Goal: Task Accomplishment & Management: Manage account settings

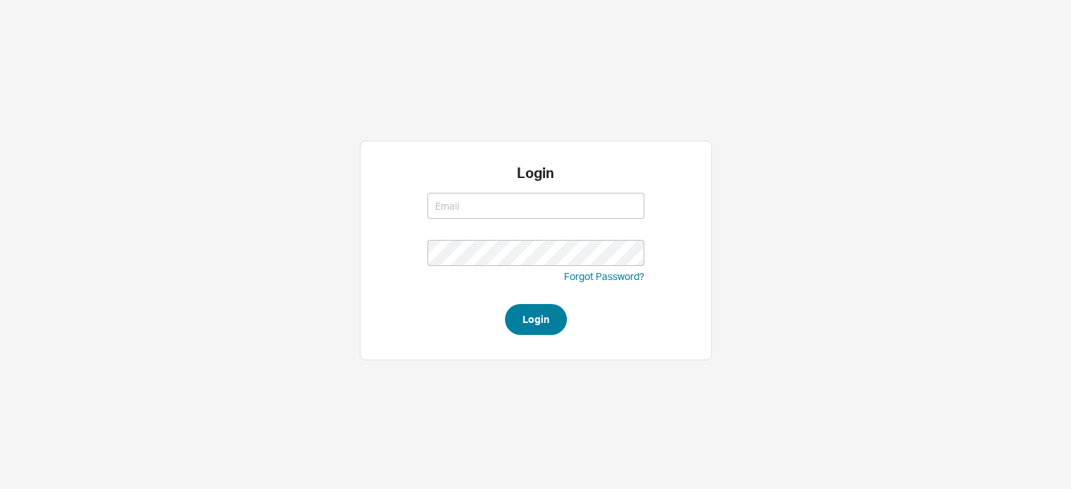
type input "[EMAIL_ADDRESS][DOMAIN_NAME]"
click at [529, 318] on button "Login" at bounding box center [536, 319] width 62 height 31
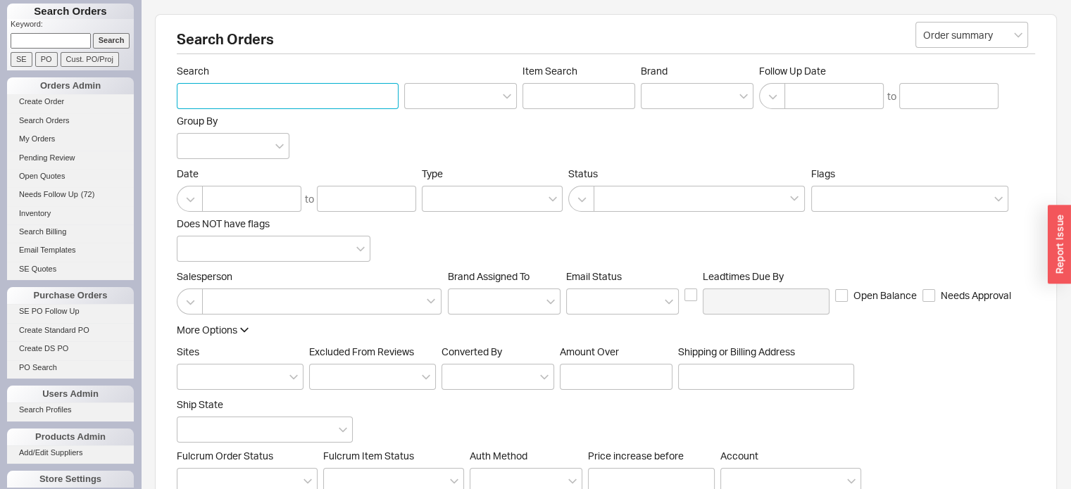
click at [227, 96] on input "Search" at bounding box center [288, 96] width 222 height 26
paste input "andrei.toruone@gmail"
type input "andrei.toruone@gmail"
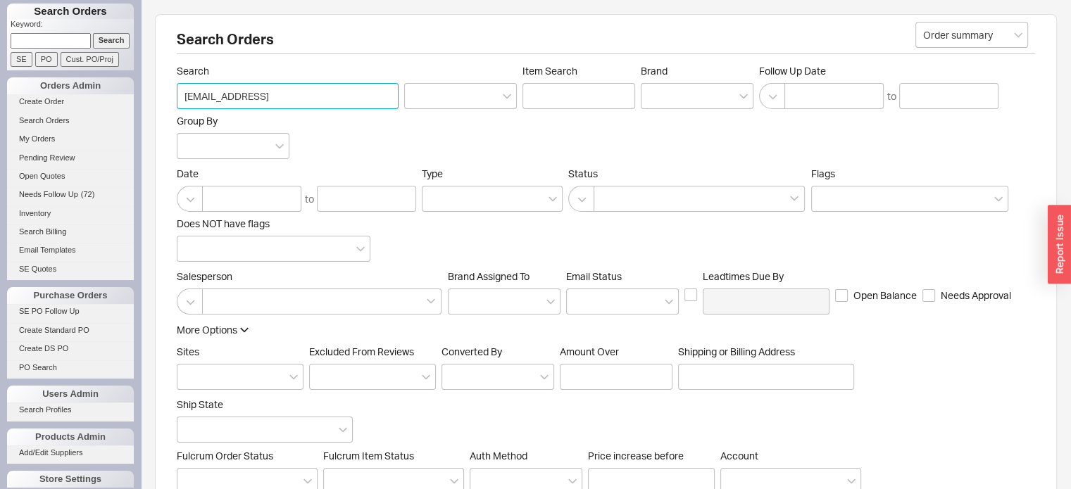
click at [288, 96] on input "andrei.toruone@gmail" at bounding box center [288, 96] width 222 height 26
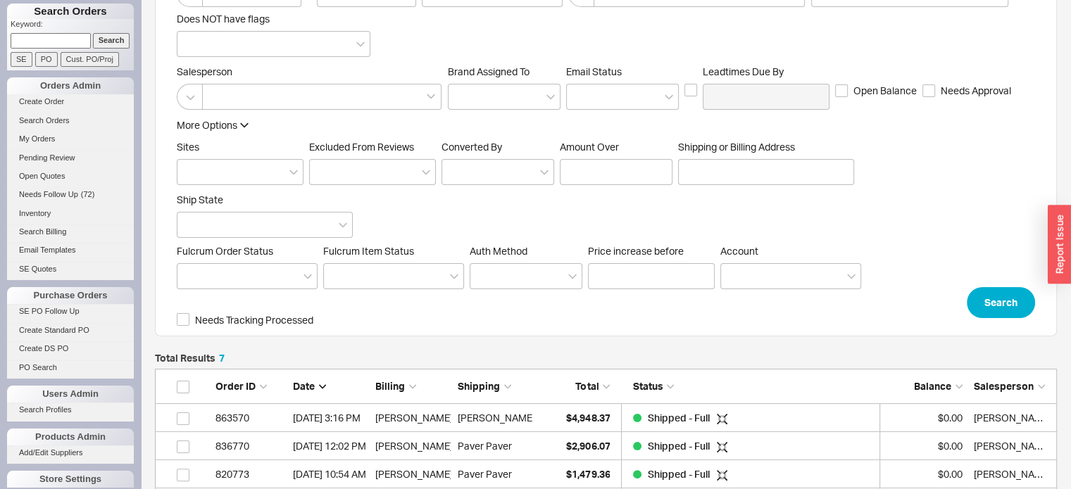
scroll to position [282, 0]
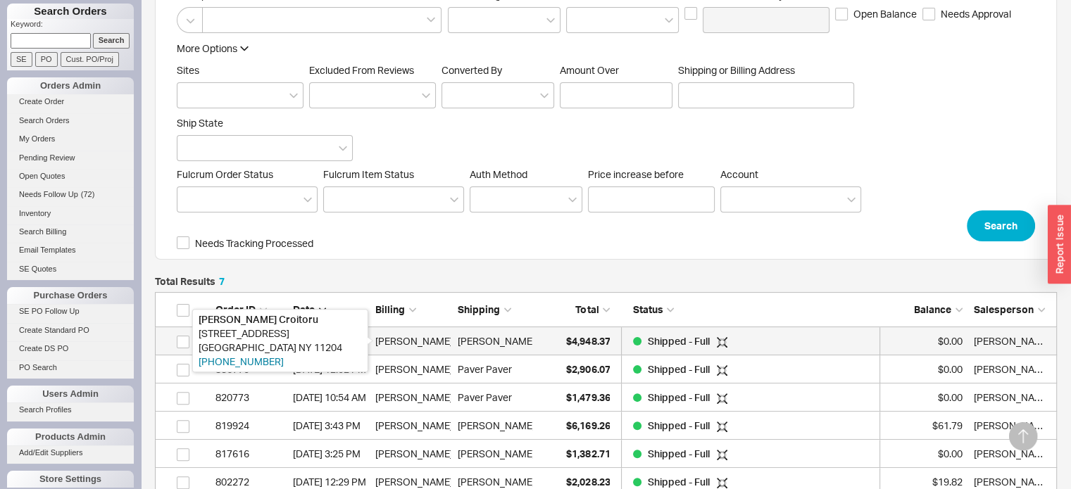
type input "andrei.toruone@gmail.com"
click at [430, 344] on div "[PERSON_NAME]" at bounding box center [412, 341] width 75 height 28
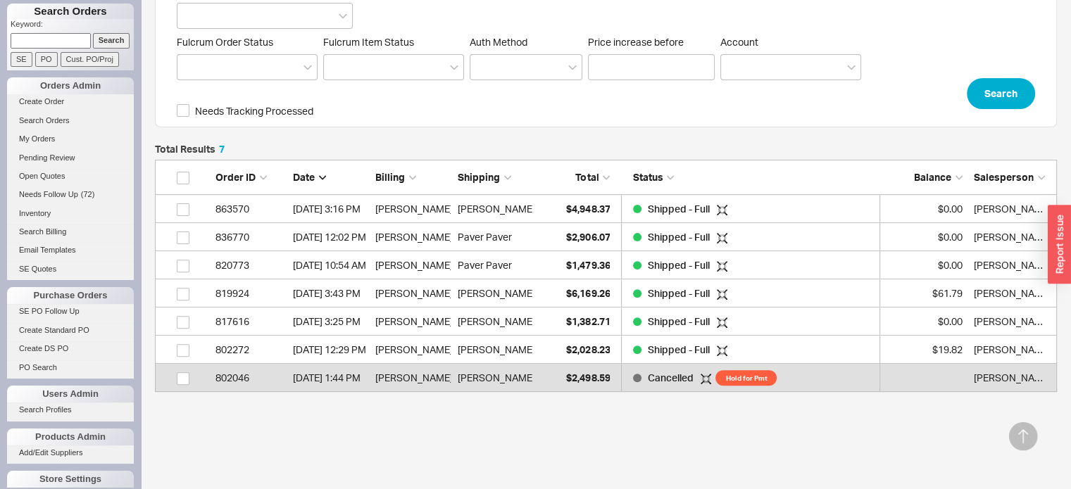
scroll to position [422, 0]
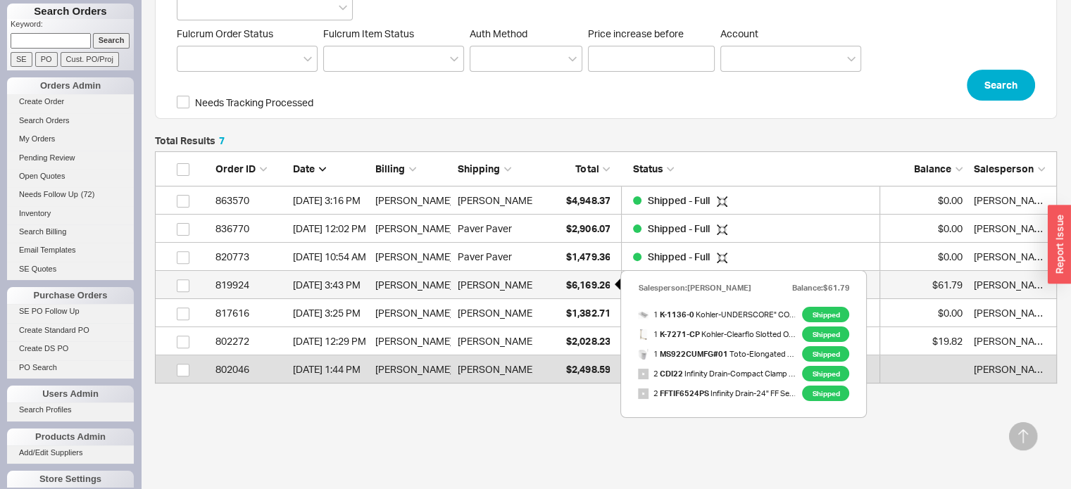
click at [591, 285] on span "$6,169.26" at bounding box center [588, 285] width 44 height 12
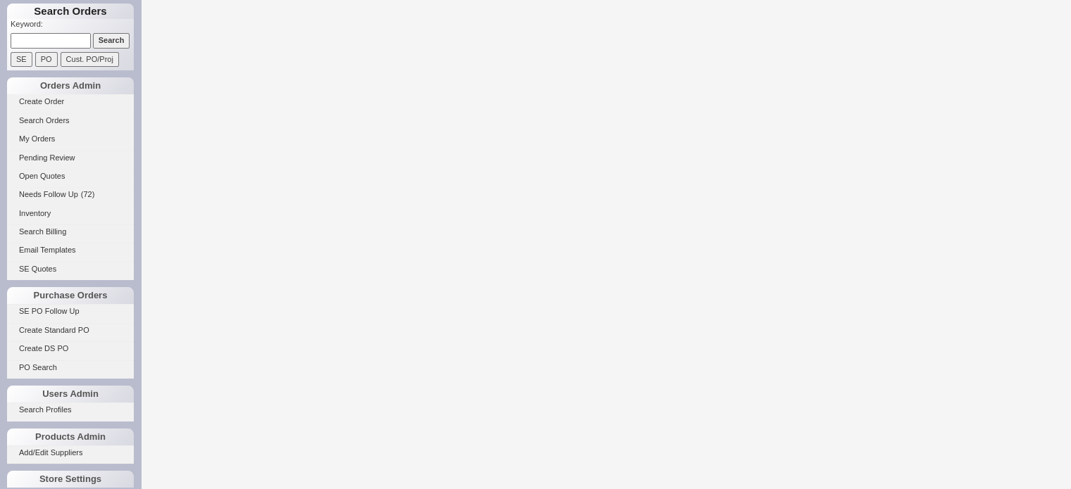
select select "LOW"
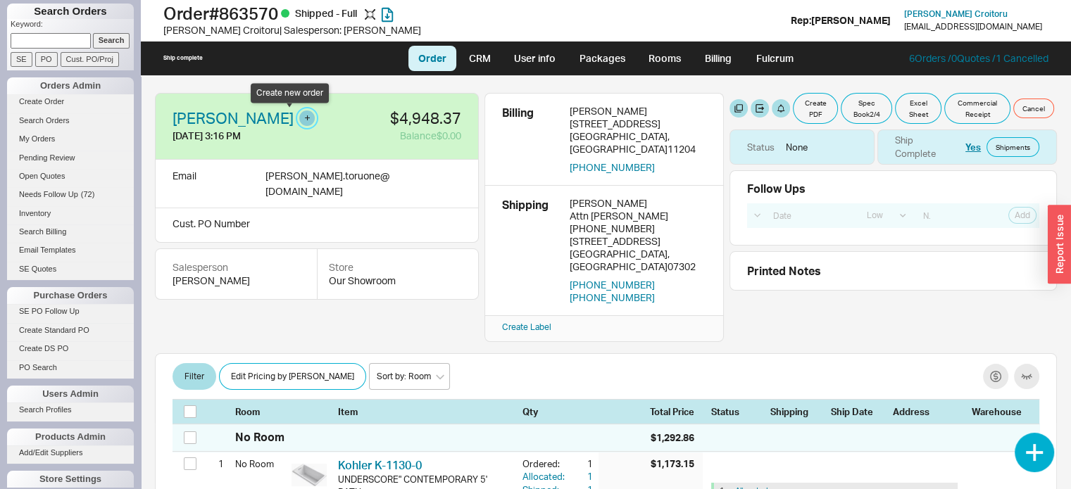
click at [299, 115] on button "button" at bounding box center [306, 118] width 15 height 15
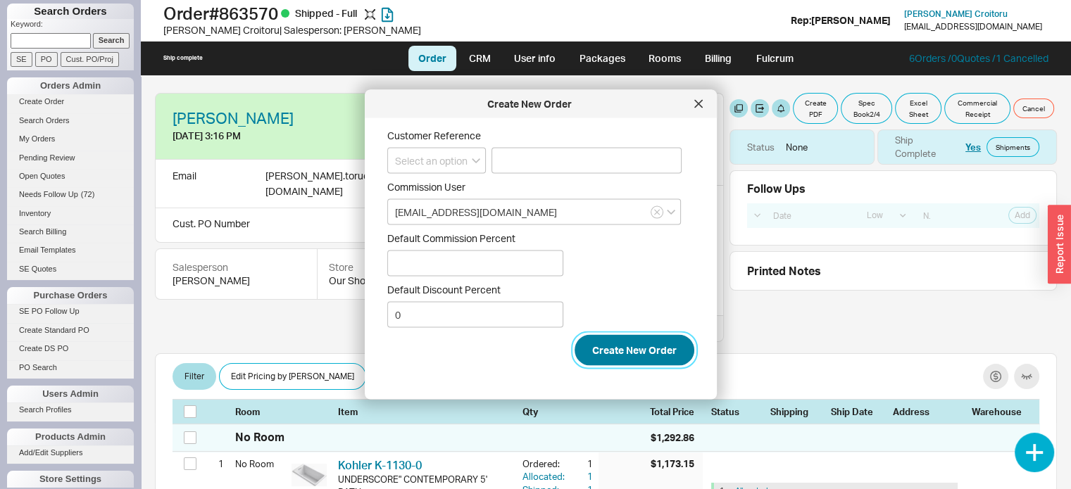
click at [627, 346] on button "Create New Order" at bounding box center [635, 350] width 120 height 31
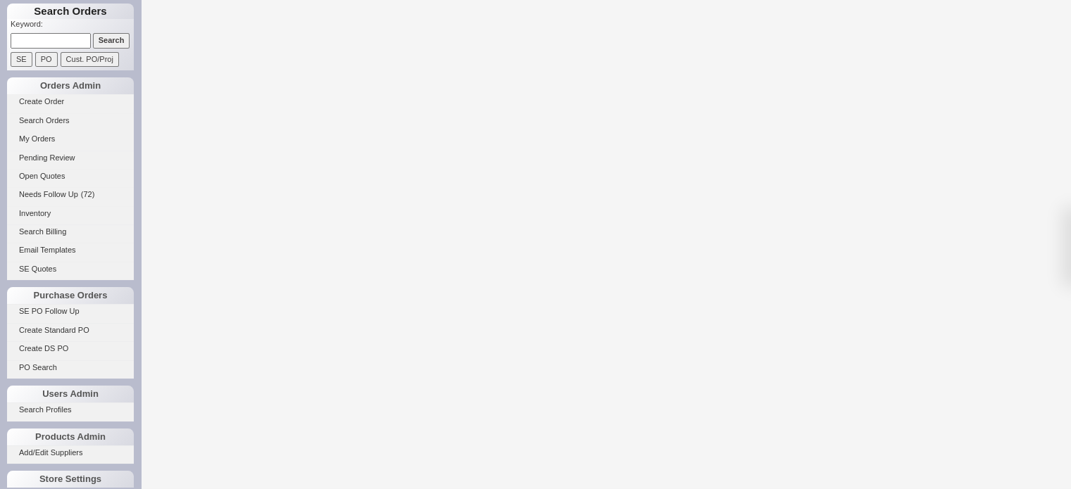
select select "LOW"
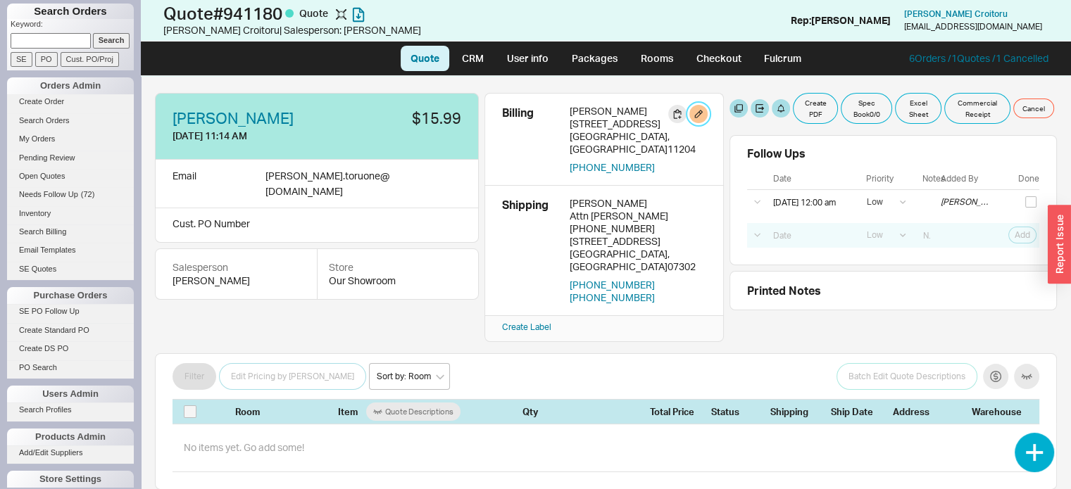
click at [698, 112] on button "button" at bounding box center [698, 114] width 18 height 18
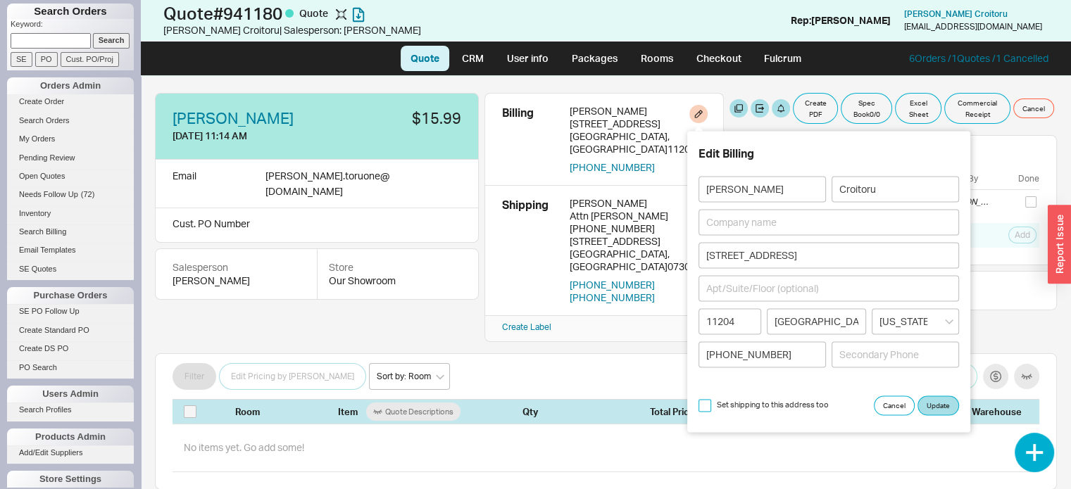
click at [703, 401] on input "Set shipping to this address too" at bounding box center [704, 405] width 13 height 13
checkbox input "true"
click at [935, 406] on button "Update" at bounding box center [938, 406] width 42 height 20
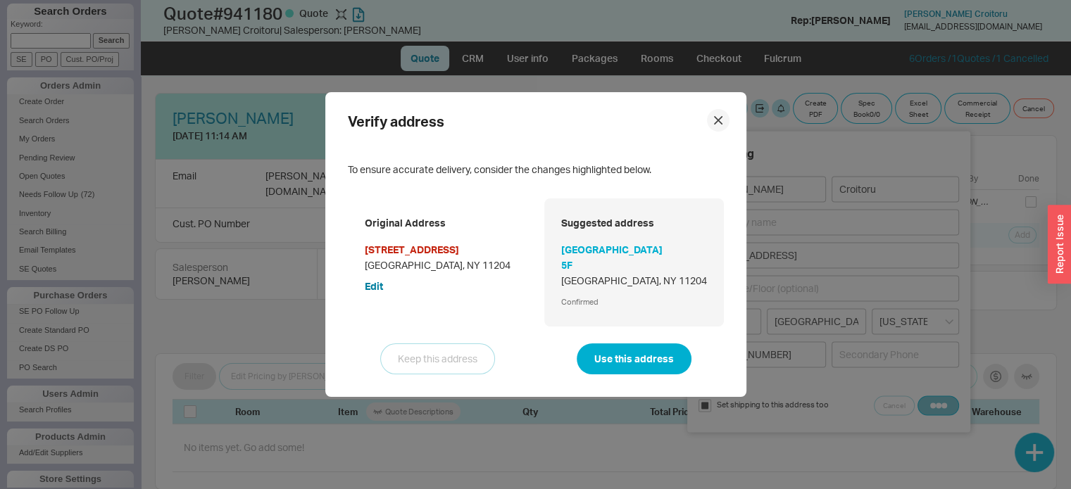
click at [714, 118] on icon at bounding box center [718, 120] width 8 height 8
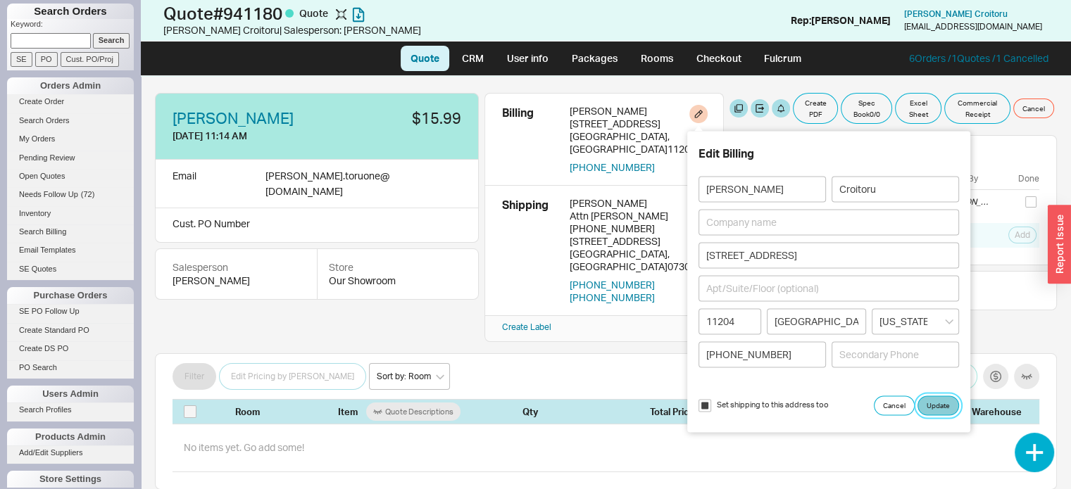
click at [938, 404] on button "Update" at bounding box center [938, 406] width 42 height 20
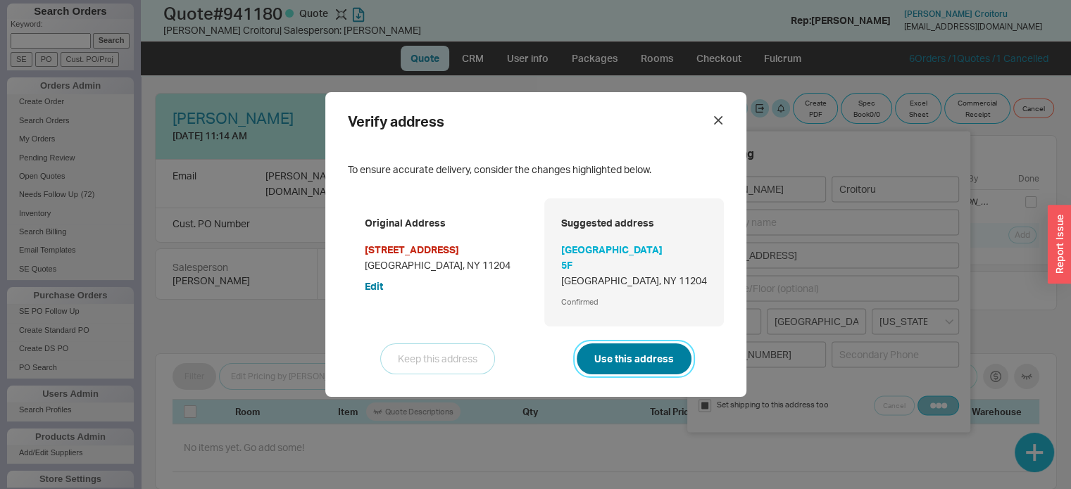
click at [636, 363] on button "Use this address" at bounding box center [634, 359] width 115 height 31
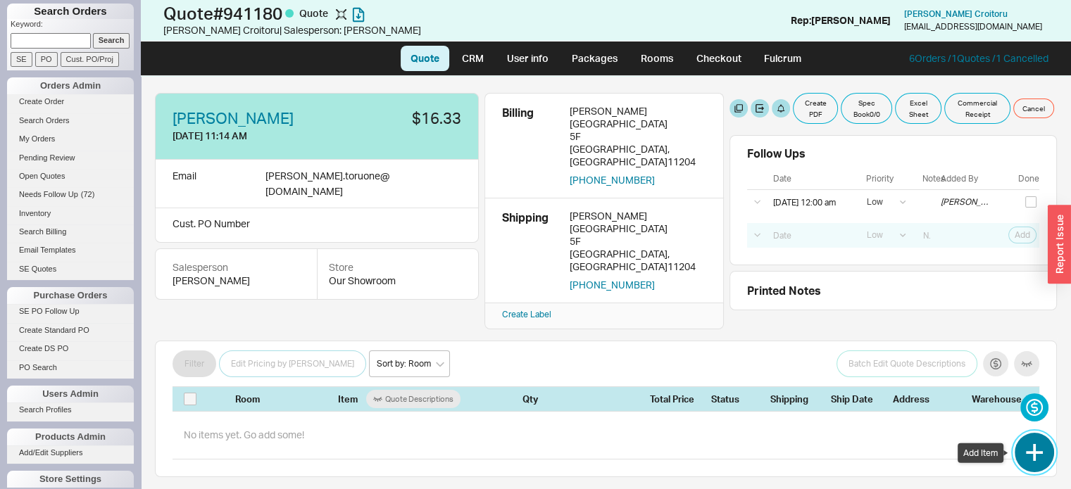
click at [1036, 441] on button "button" at bounding box center [1034, 452] width 39 height 39
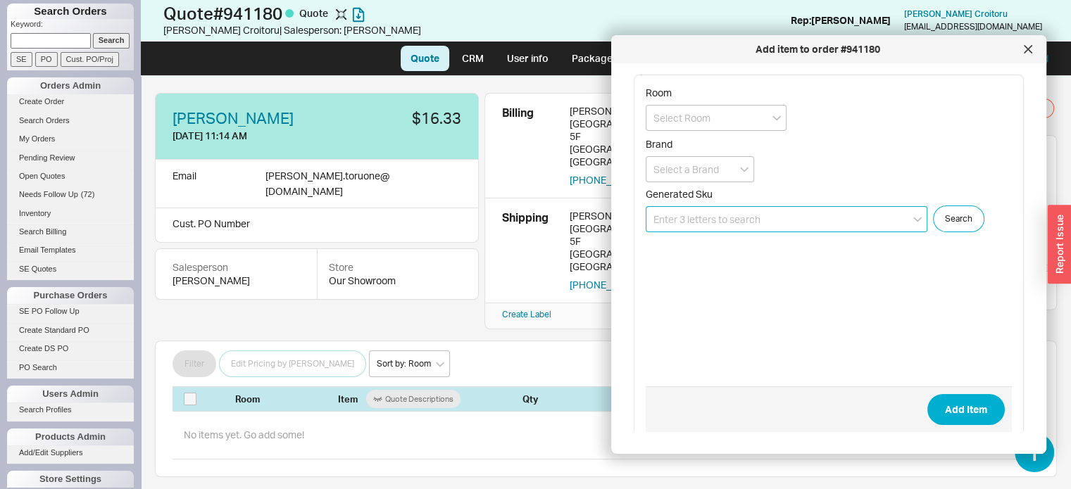
click at [775, 215] on input at bounding box center [787, 219] width 282 height 26
paste input "MW6463084CEMFGN"
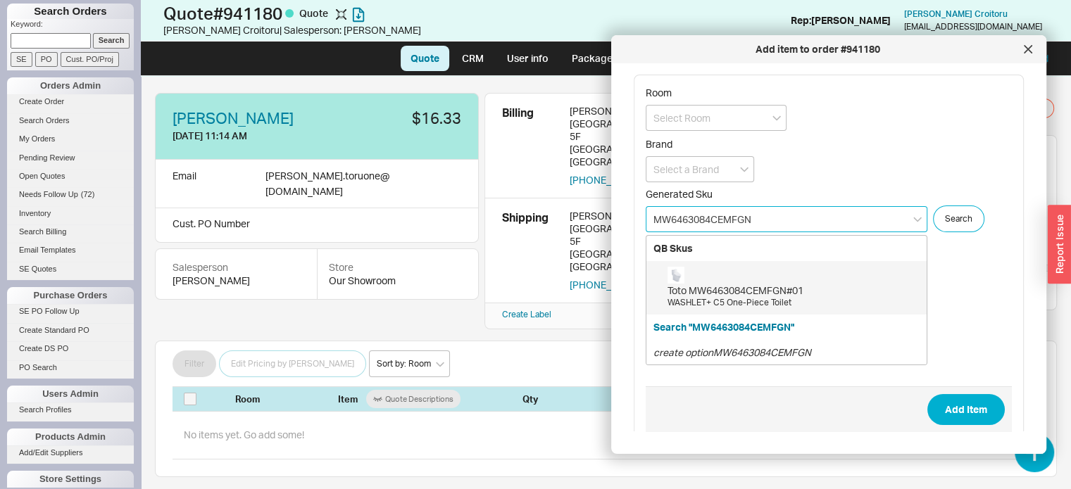
click at [735, 290] on div "Toto MW6463084CEMFGN#01" at bounding box center [793, 291] width 252 height 14
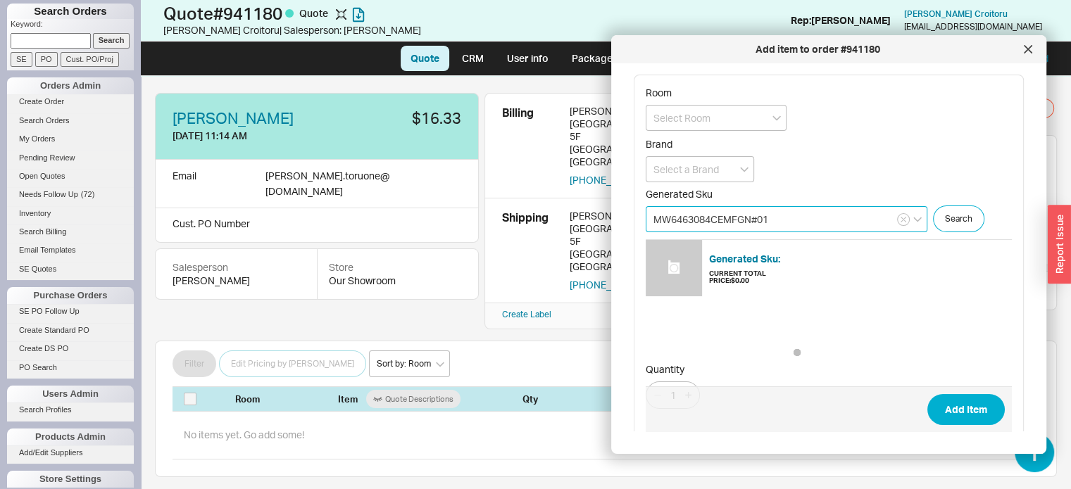
type input "MW6463084CEMFGN#01"
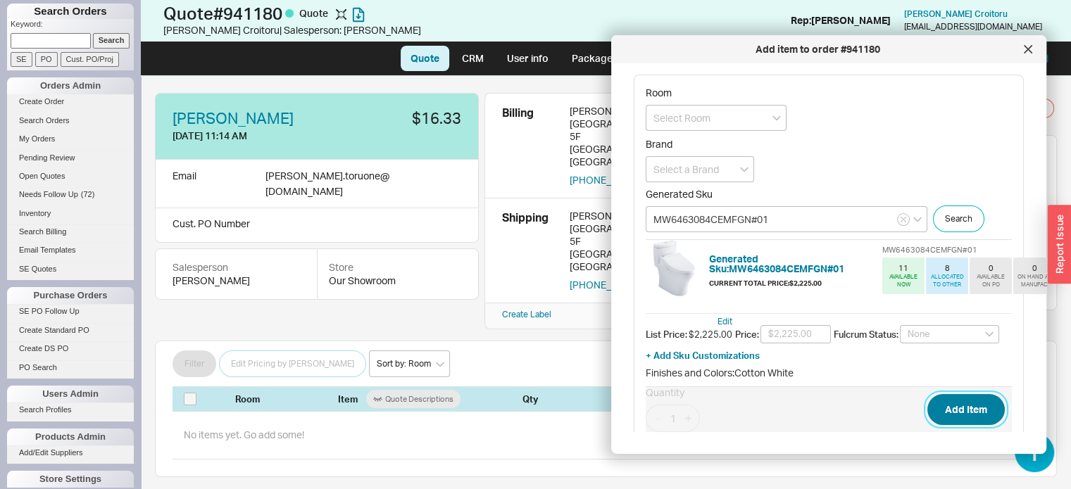
click at [946, 402] on button "Add Item" at bounding box center [965, 409] width 77 height 31
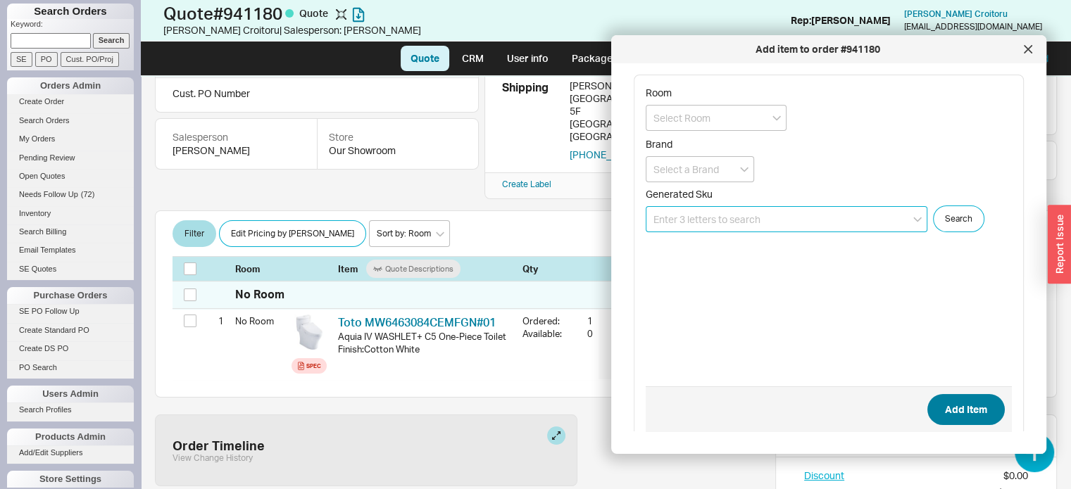
scroll to position [171, 0]
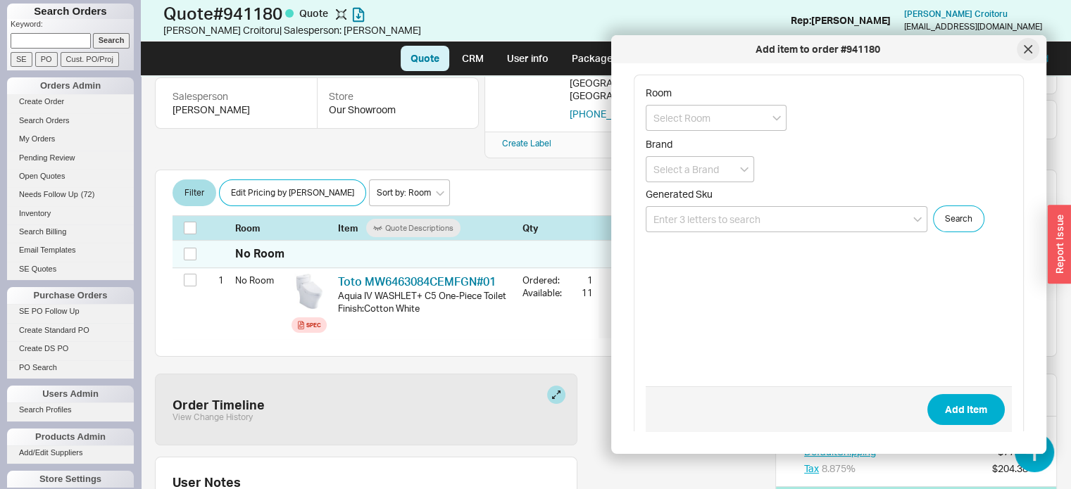
click at [1031, 49] on icon at bounding box center [1028, 49] width 8 height 8
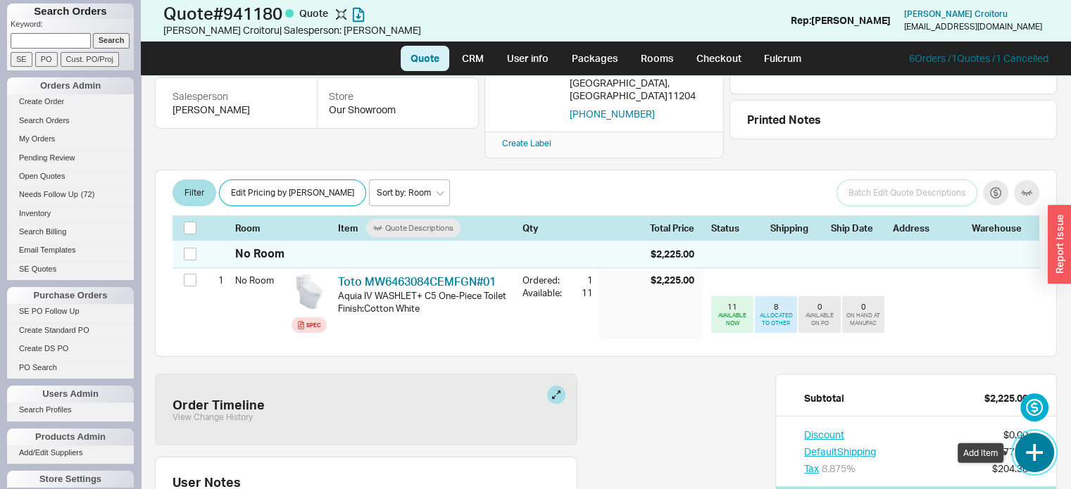
click at [1036, 456] on button "button" at bounding box center [1034, 452] width 39 height 39
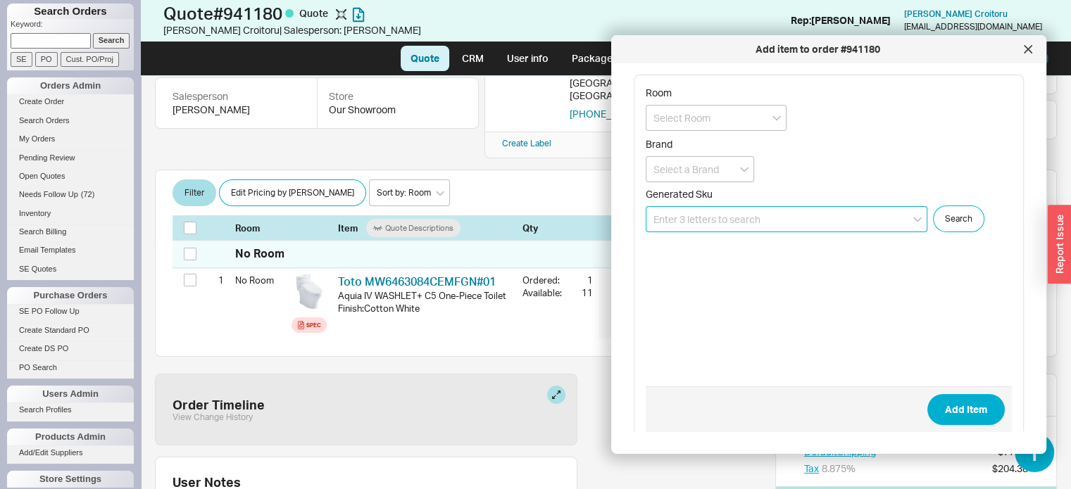
click at [791, 221] on input at bounding box center [787, 219] width 282 height 26
paste input "MW4363084CEMFGN"
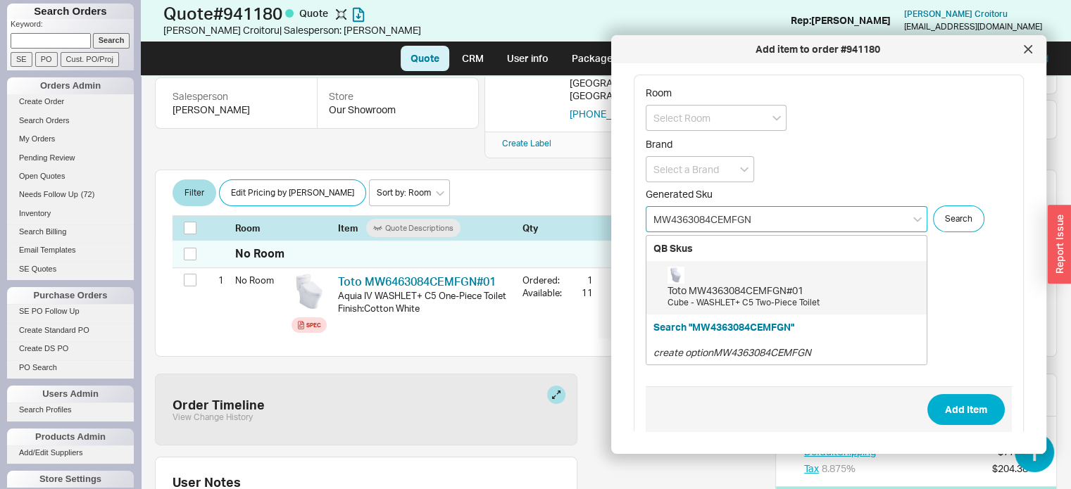
click at [734, 289] on div "Toto MW4363084CEMFGN#01" at bounding box center [793, 291] width 252 height 14
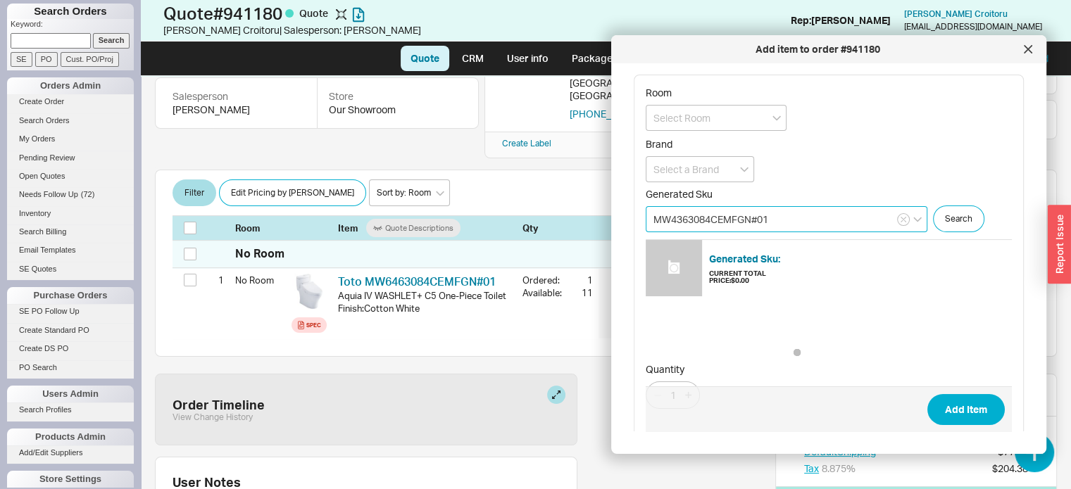
type input "MW4363084CEMFGN#01"
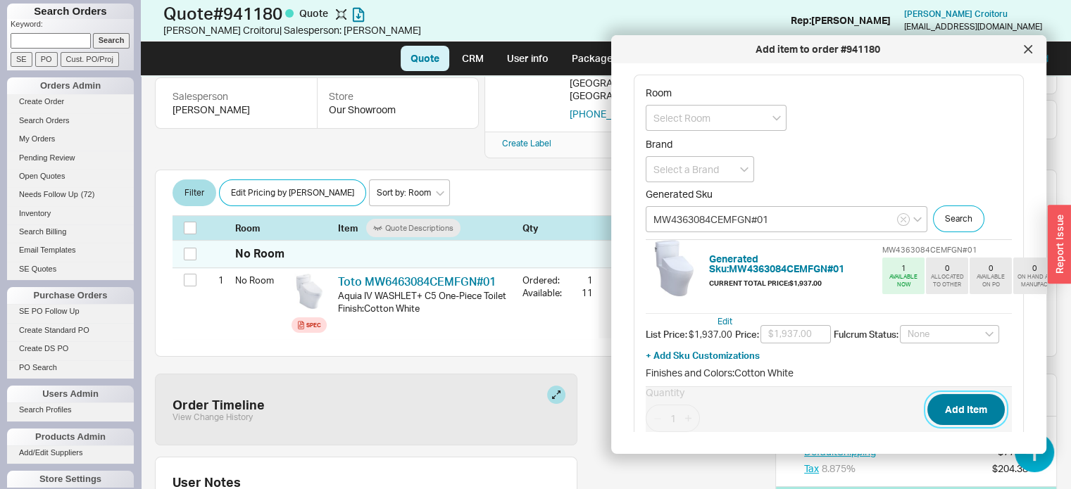
click at [956, 394] on button "Add Item" at bounding box center [965, 409] width 77 height 31
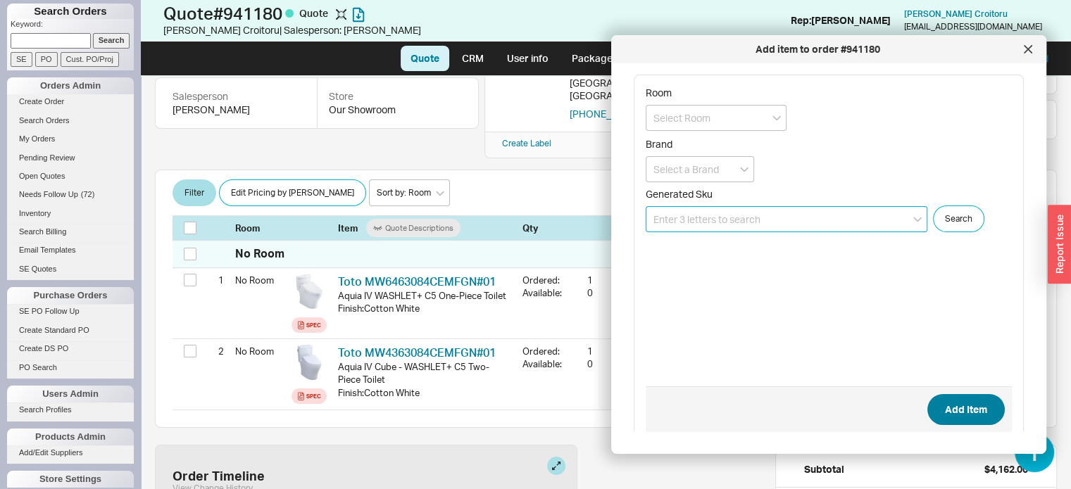
scroll to position [242, 0]
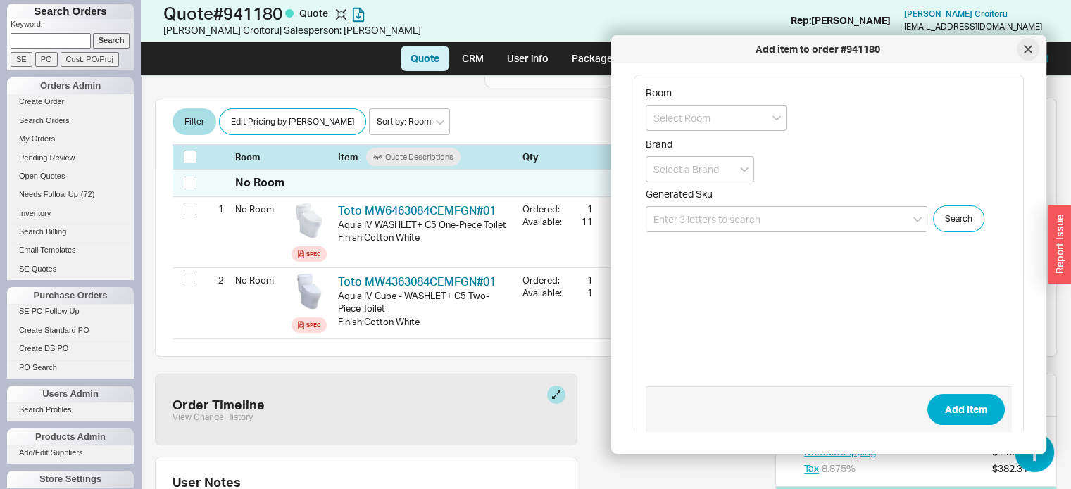
click at [1031, 46] on icon at bounding box center [1027, 49] width 7 height 7
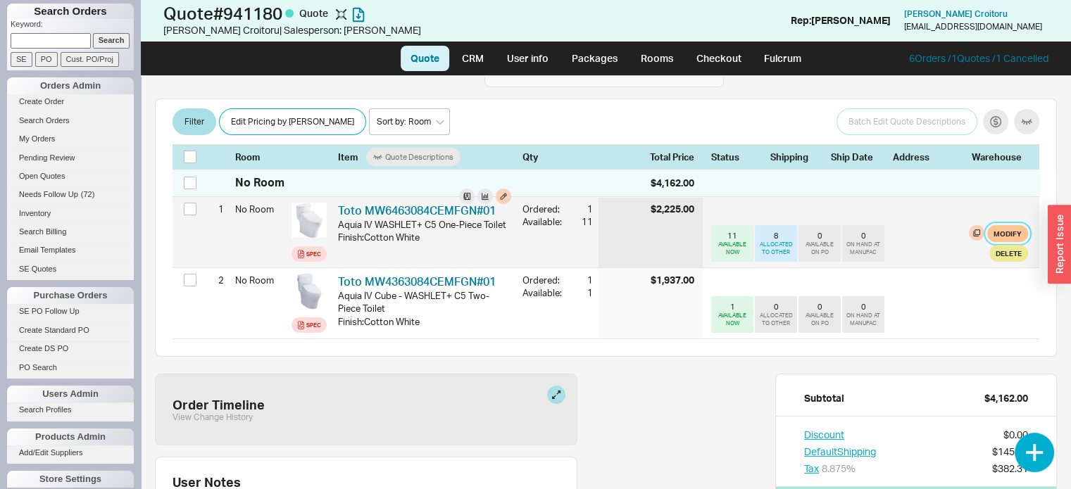
click at [997, 225] on button "Modify" at bounding box center [1007, 233] width 41 height 17
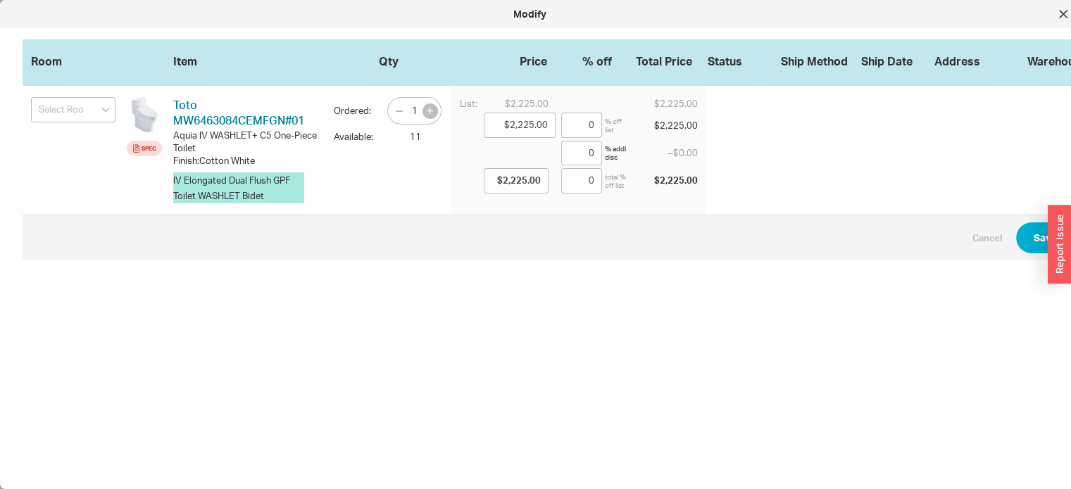
click at [437, 107] on button "button" at bounding box center [429, 111] width 15 height 15
type input "2"
click at [1039, 237] on button "Save Changes" at bounding box center [1067, 237] width 102 height 31
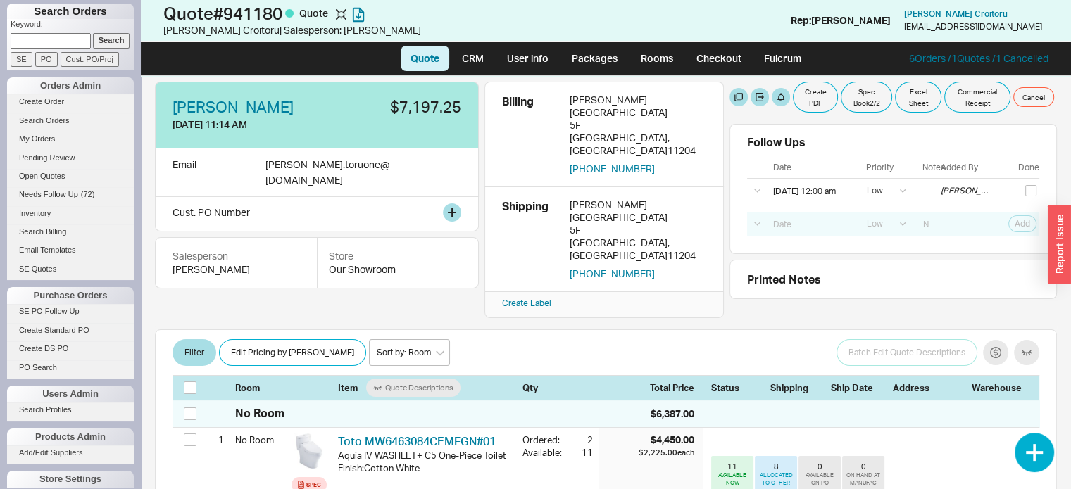
scroll to position [0, 0]
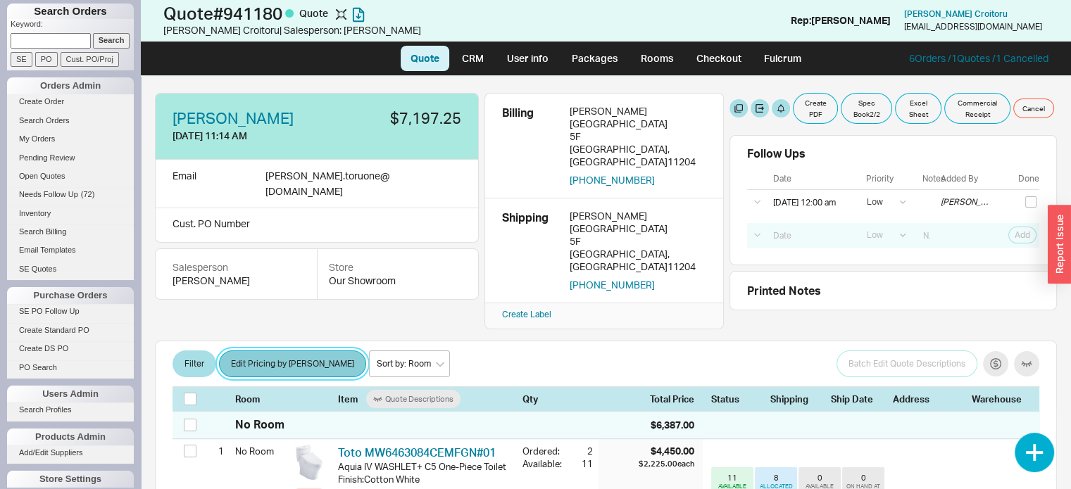
click at [283, 351] on button "Edit Pricing by Brand" at bounding box center [292, 364] width 147 height 27
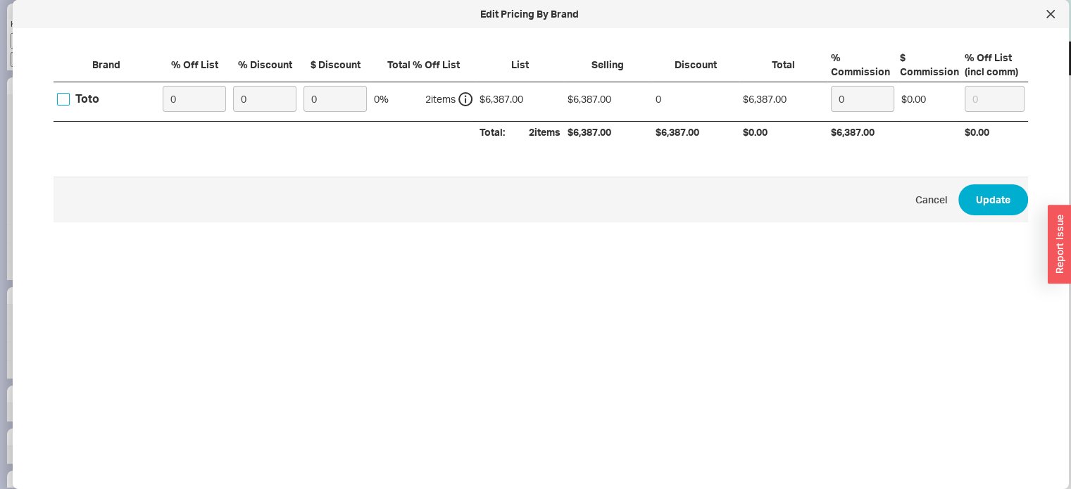
drag, startPoint x: 66, startPoint y: 96, endPoint x: 161, endPoint y: 84, distance: 95.8
click at [67, 96] on input "Toto" at bounding box center [63, 99] width 13 height 13
checkbox input "true"
click at [187, 98] on input "0" at bounding box center [194, 99] width 63 height 26
type input "35"
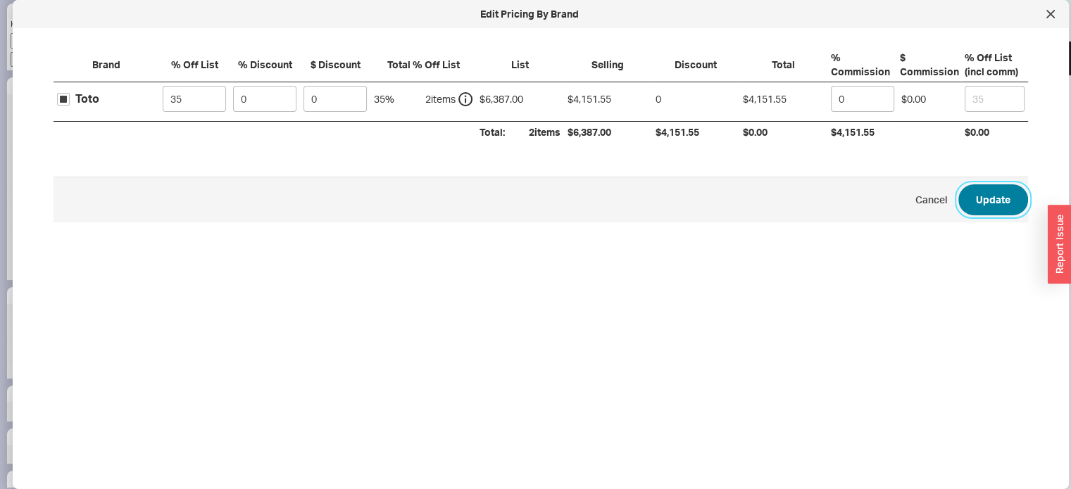
click at [979, 191] on button "Update" at bounding box center [993, 199] width 70 height 31
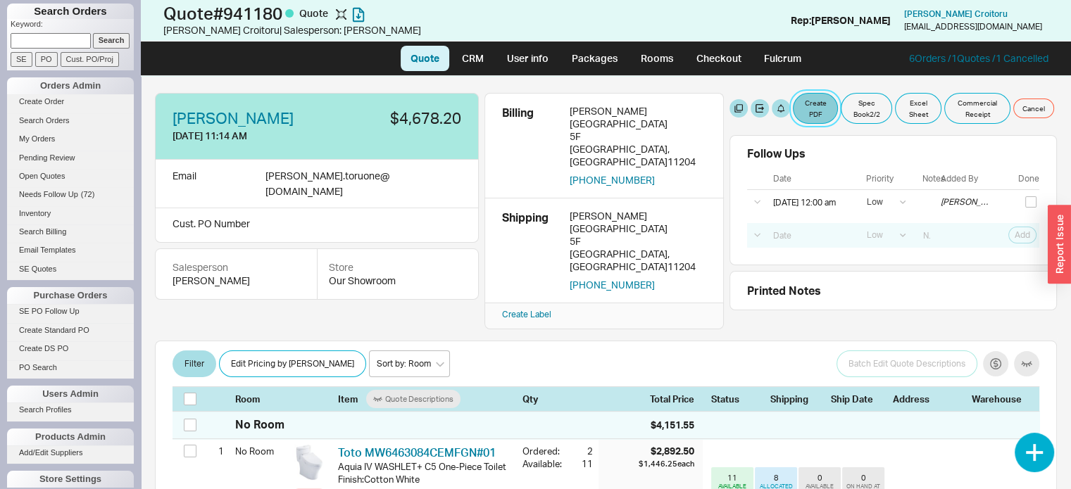
click at [809, 104] on button "Create PDF" at bounding box center [815, 108] width 45 height 31
select select "71997456"
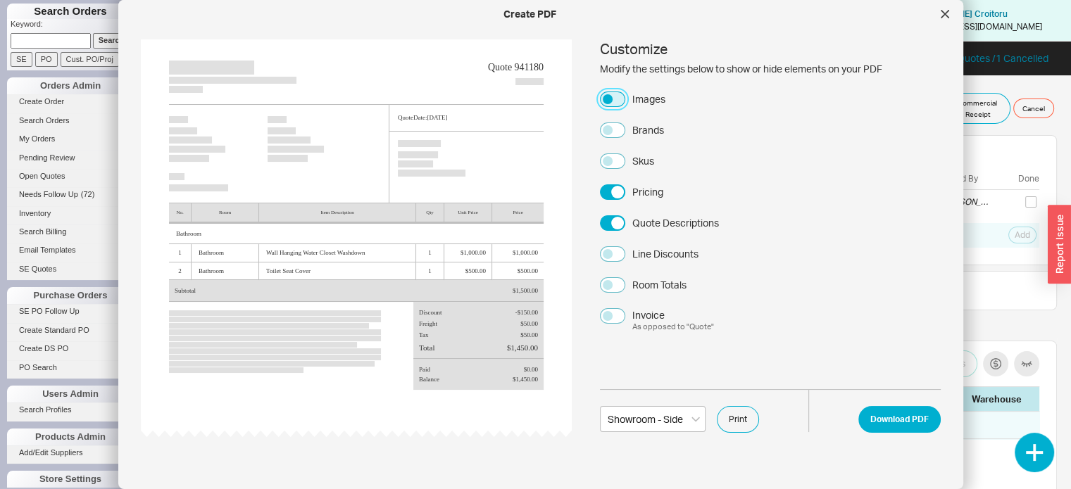
click at [615, 97] on button "Images" at bounding box center [612, 99] width 25 height 15
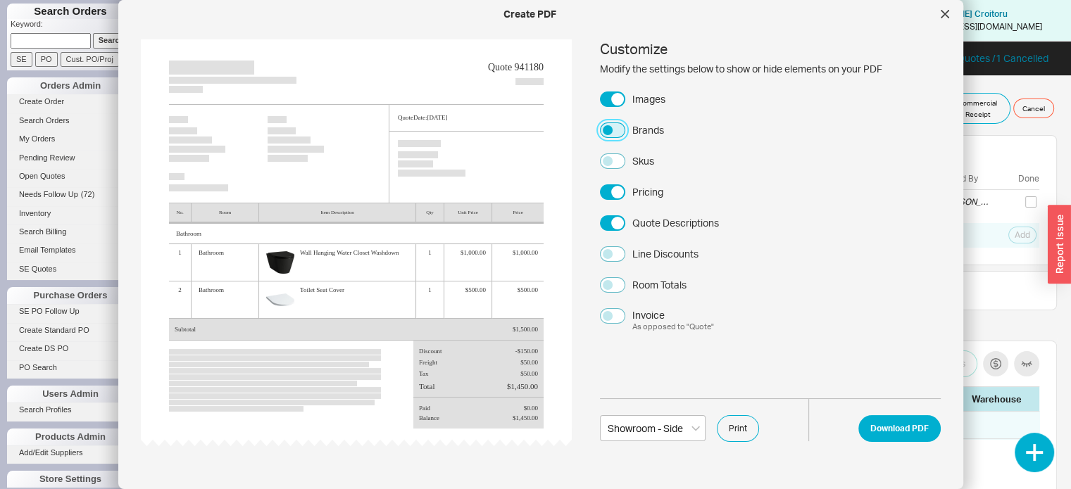
click at [606, 127] on button "Brands" at bounding box center [612, 130] width 25 height 15
click at [607, 161] on button "Skus" at bounding box center [612, 160] width 25 height 15
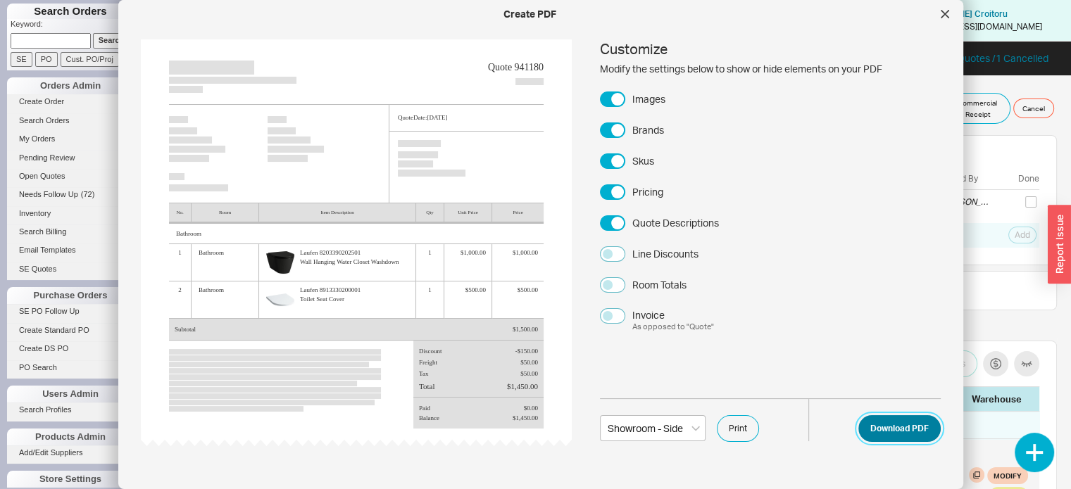
click at [878, 422] on button "Download PDF" at bounding box center [899, 428] width 82 height 27
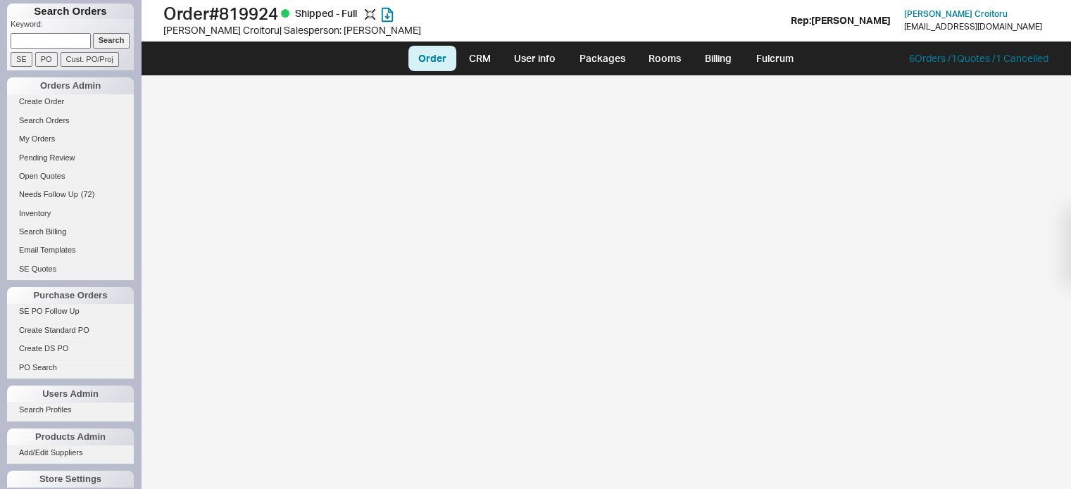
select select "LOW"
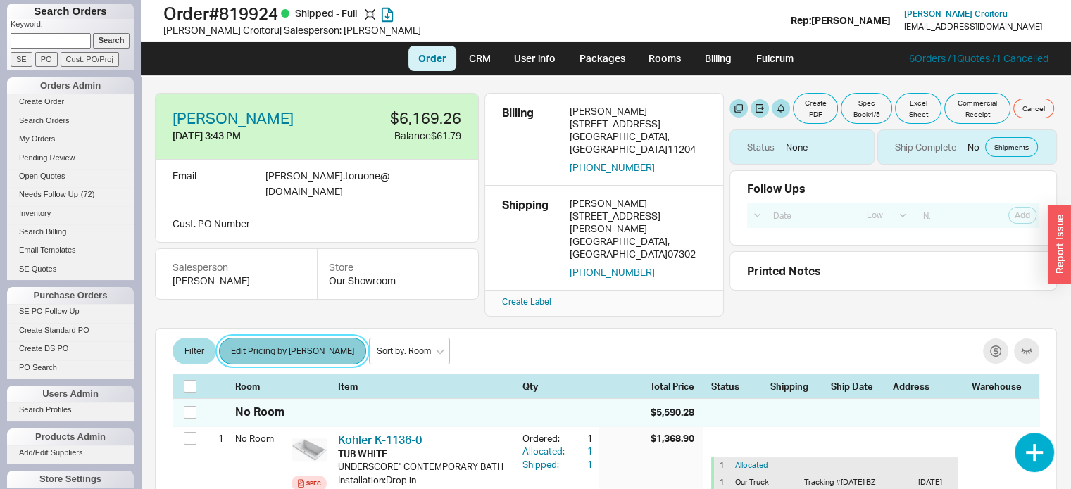
click at [282, 338] on button "Edit Pricing by Brand" at bounding box center [292, 351] width 147 height 27
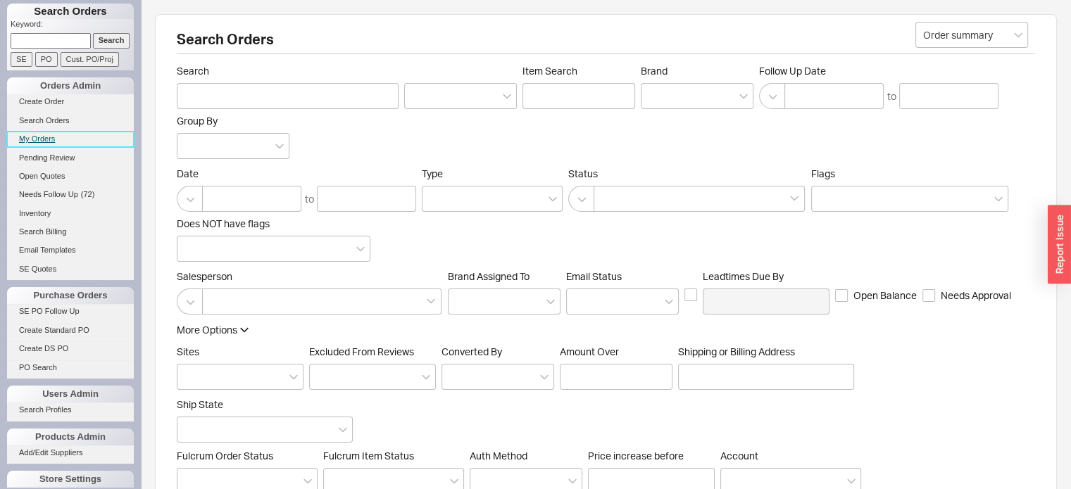
click at [51, 137] on link "My Orders" at bounding box center [70, 139] width 127 height 15
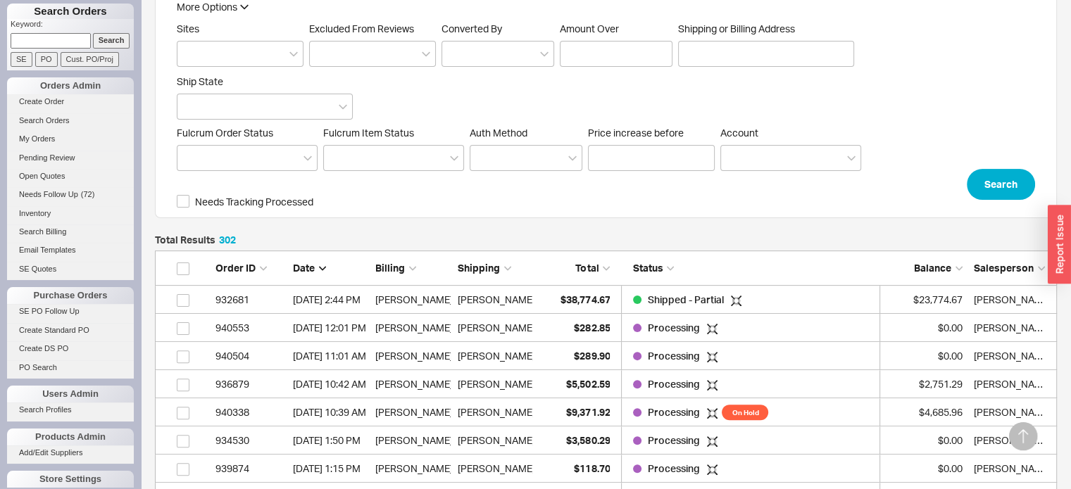
scroll to position [425, 0]
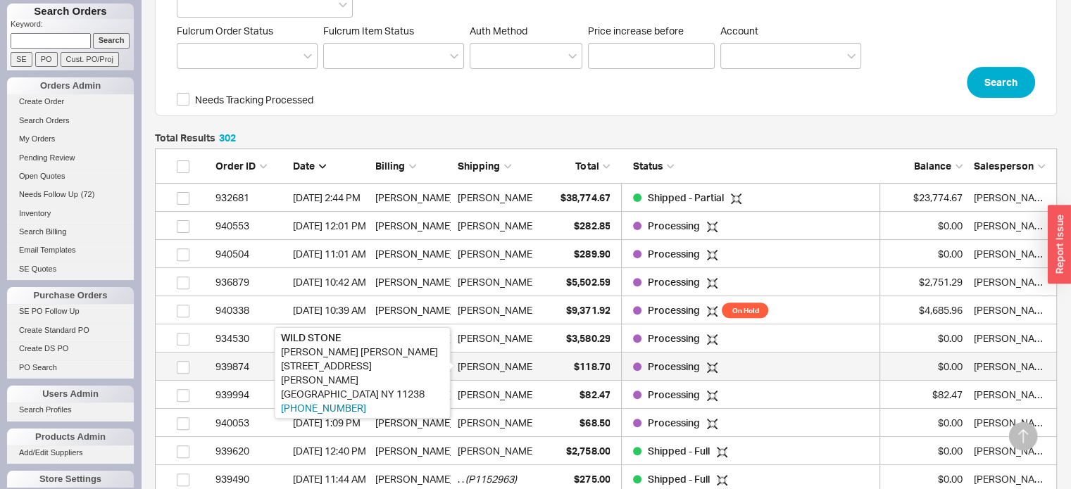
click at [487, 366] on div "Chia-Yi Huang" at bounding box center [496, 367] width 77 height 28
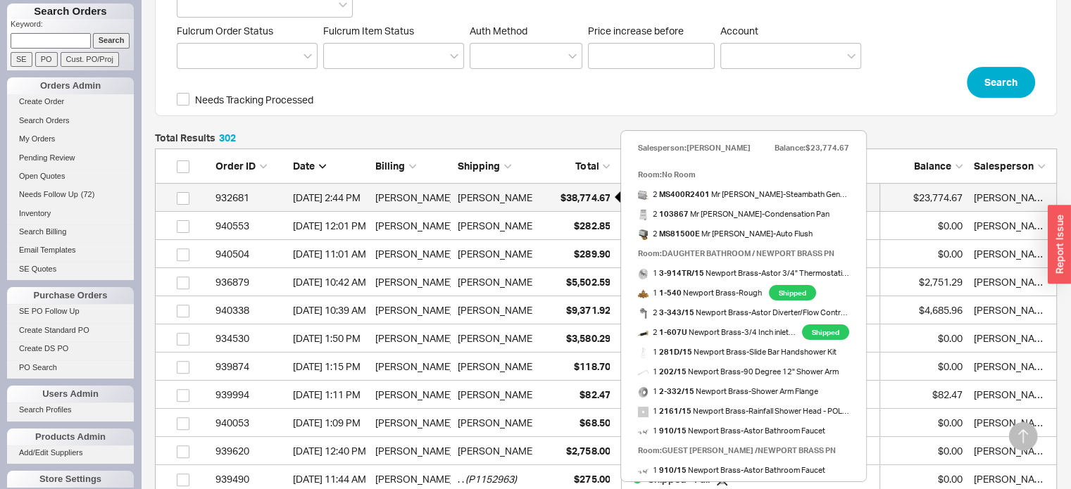
click at [581, 196] on span "$38,774.67" at bounding box center [584, 198] width 49 height 12
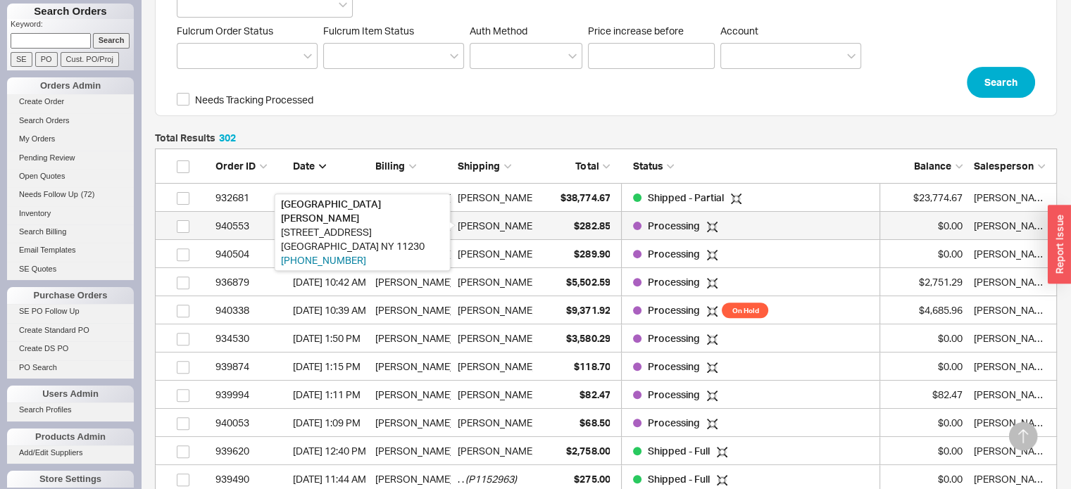
click at [515, 230] on div "FLORENCE COHEN" at bounding box center [496, 226] width 77 height 28
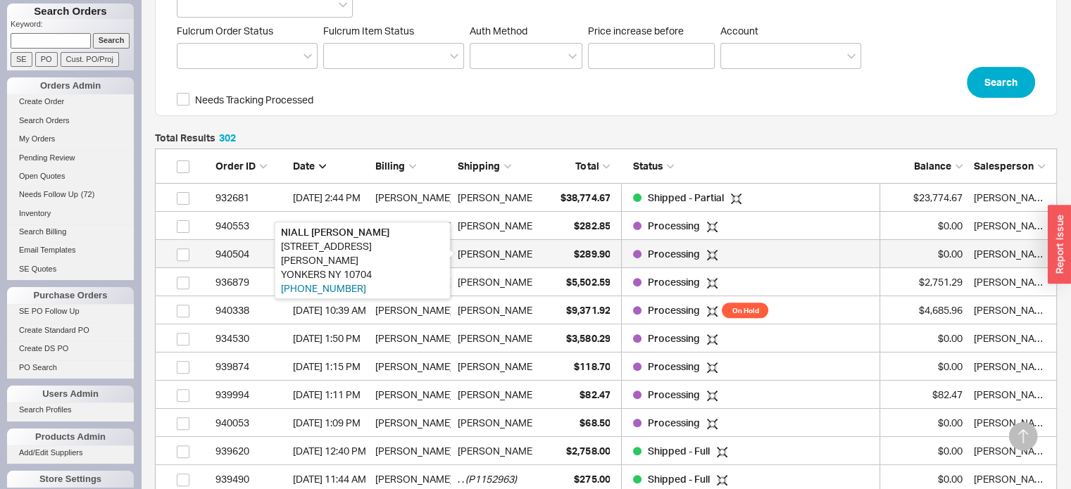
click at [495, 256] on div "NIALL BYRNE" at bounding box center [496, 254] width 77 height 28
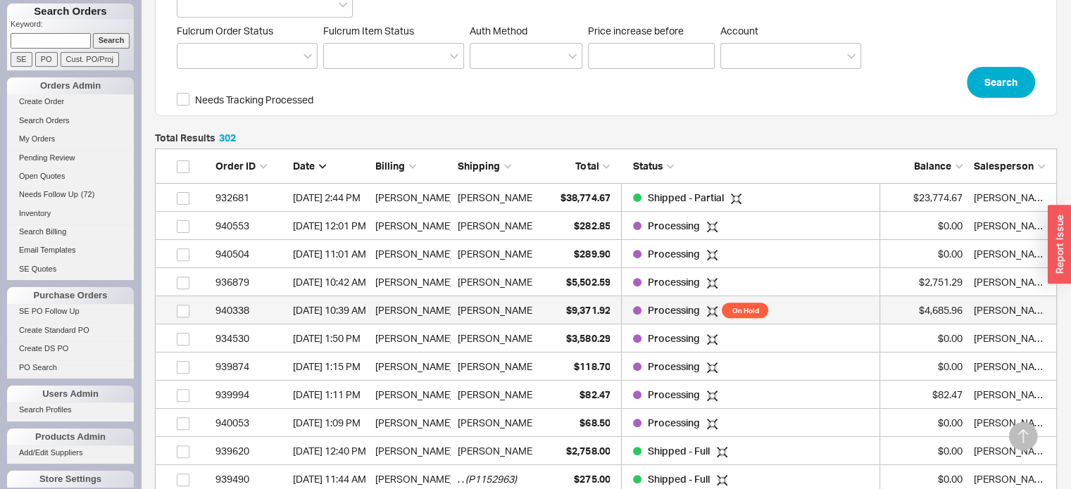
click at [537, 308] on span "( Linda HU )" at bounding box center [578, 310] width 83 height 28
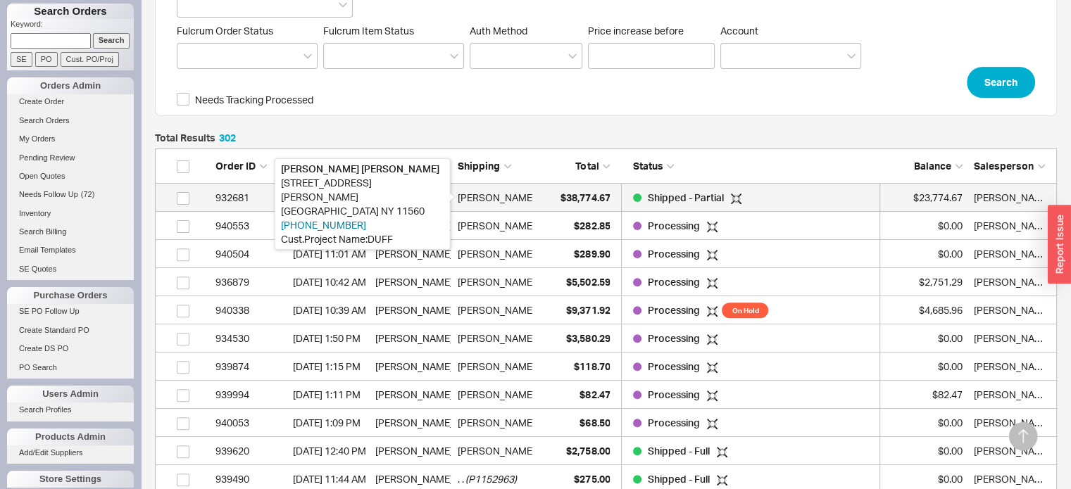
click at [517, 196] on div "Mathew Goldstein" at bounding box center [496, 198] width 77 height 28
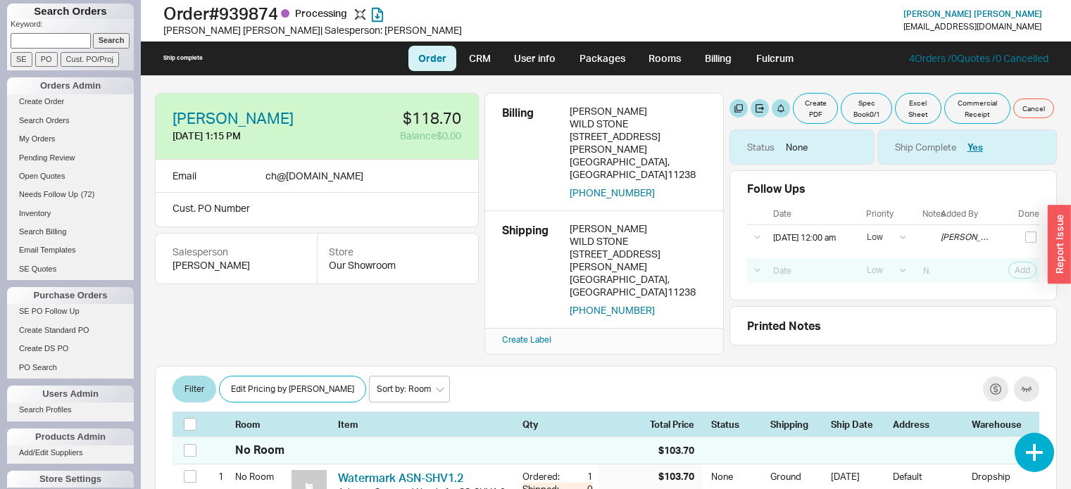
select select "LOW"
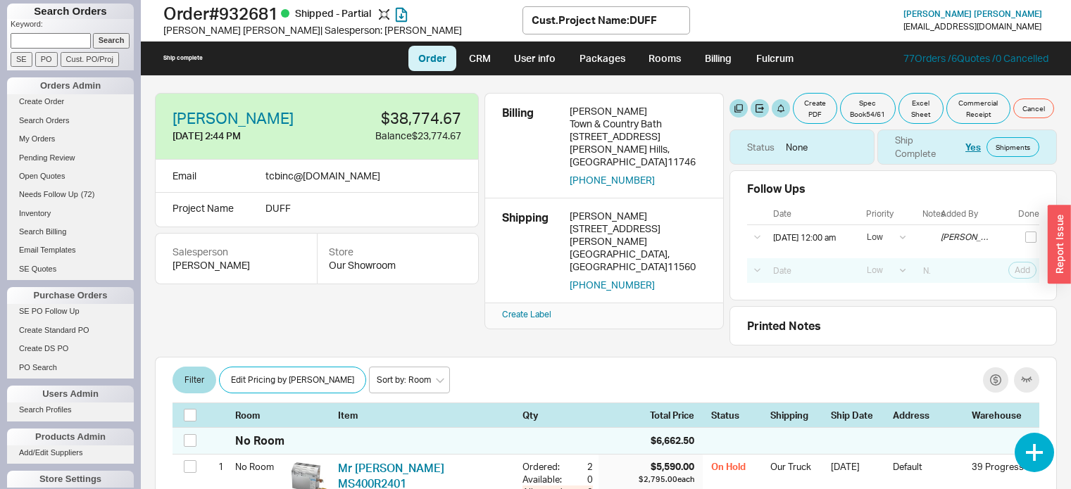
select select "LOW"
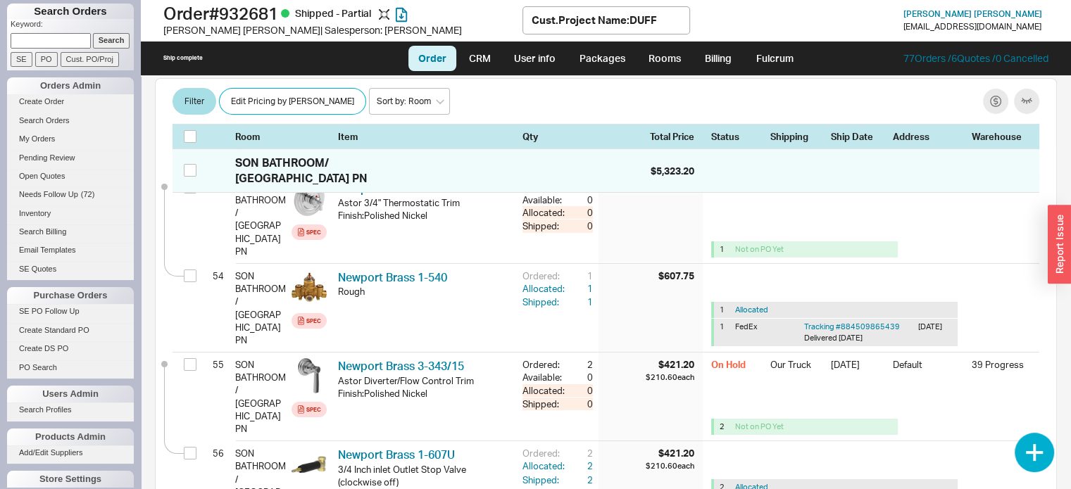
scroll to position [5070, 0]
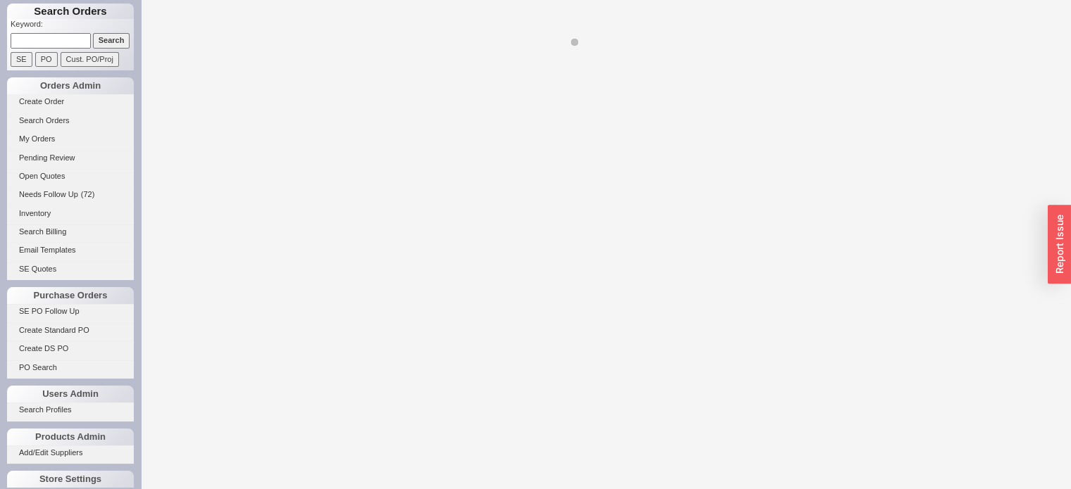
select select "LOW"
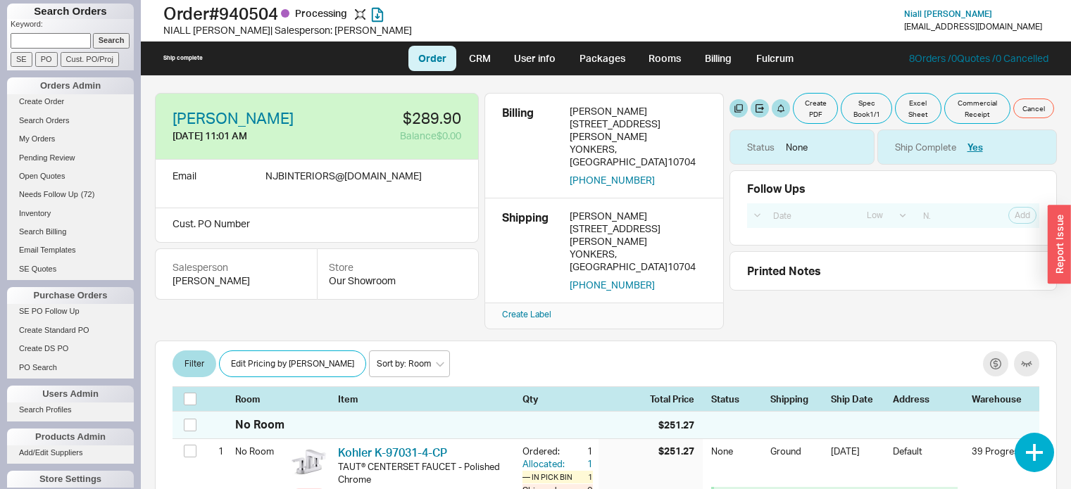
select select "LOW"
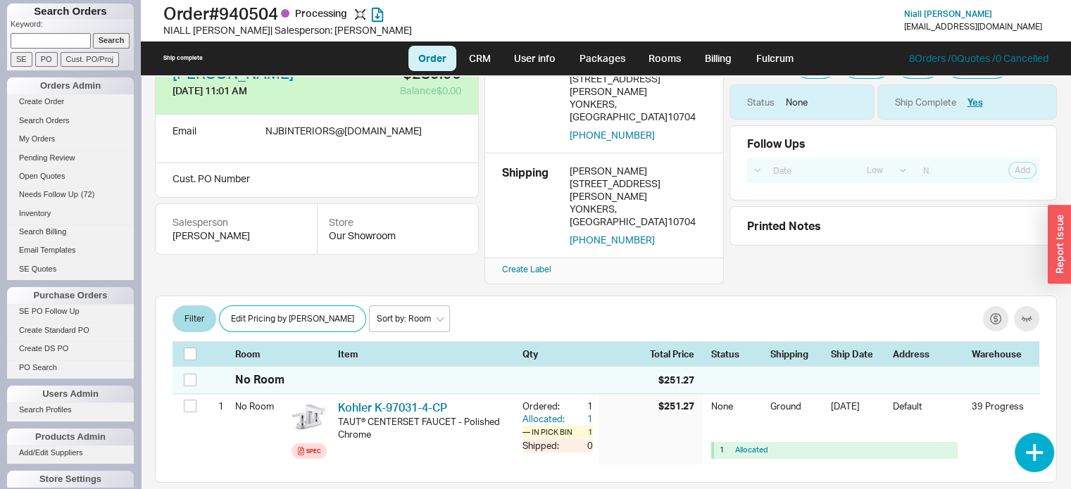
scroll to position [70, 0]
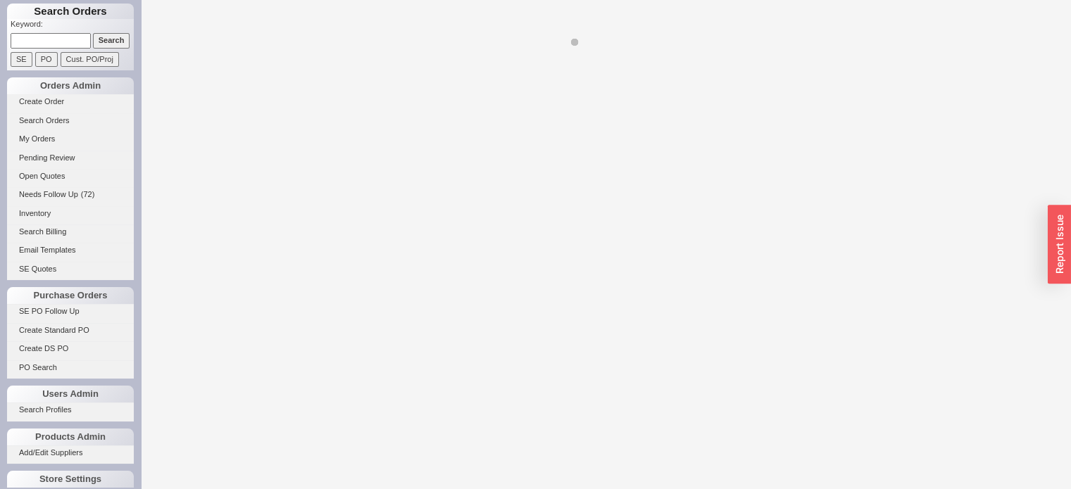
select select "LOW"
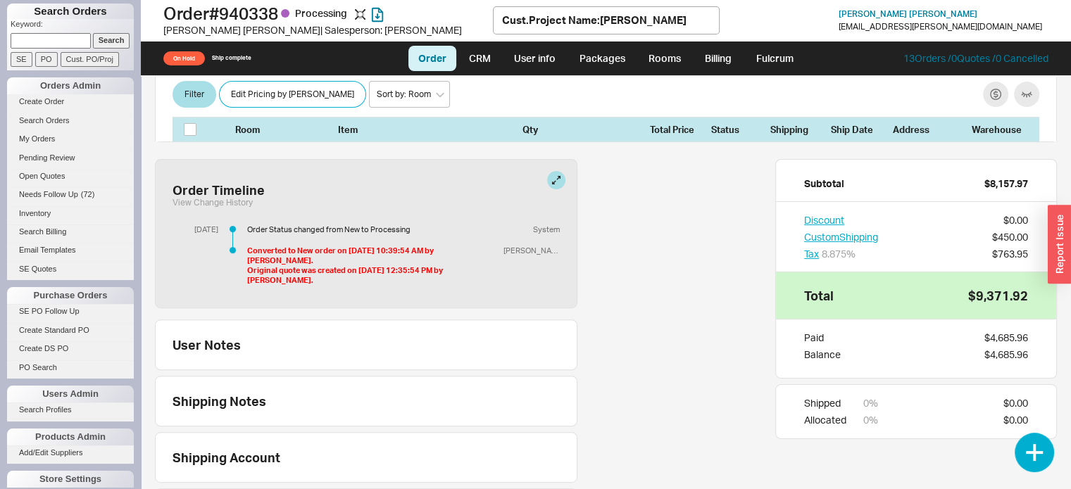
scroll to position [563, 0]
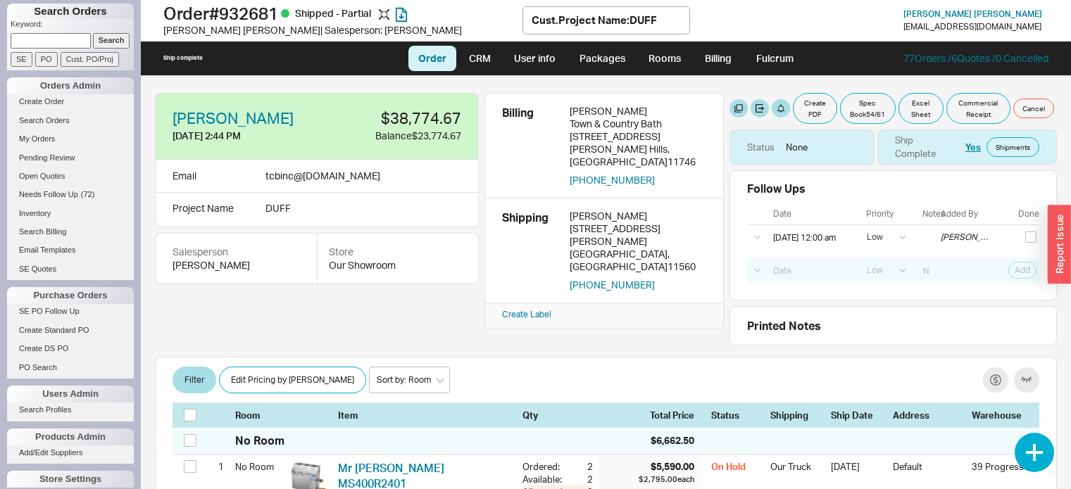
select select "LOW"
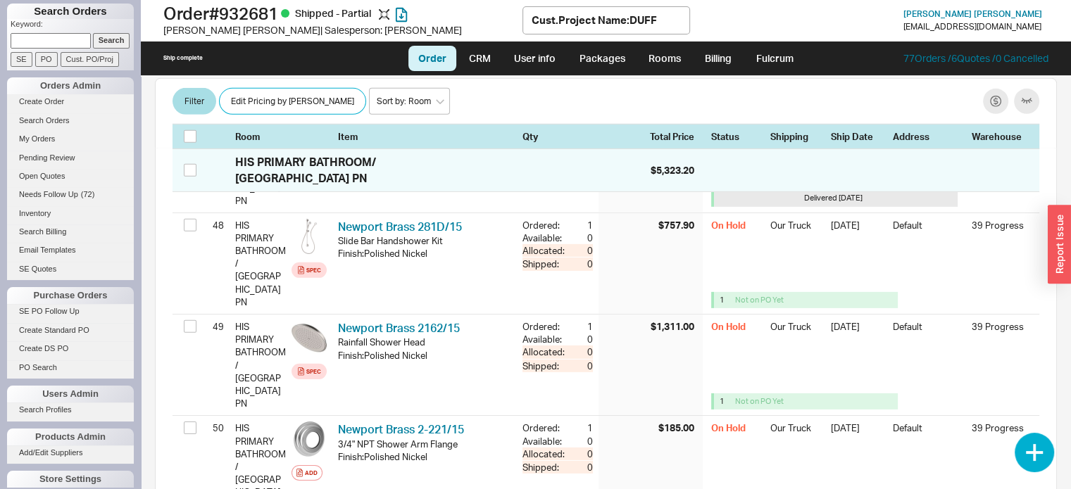
scroll to position [4506, 0]
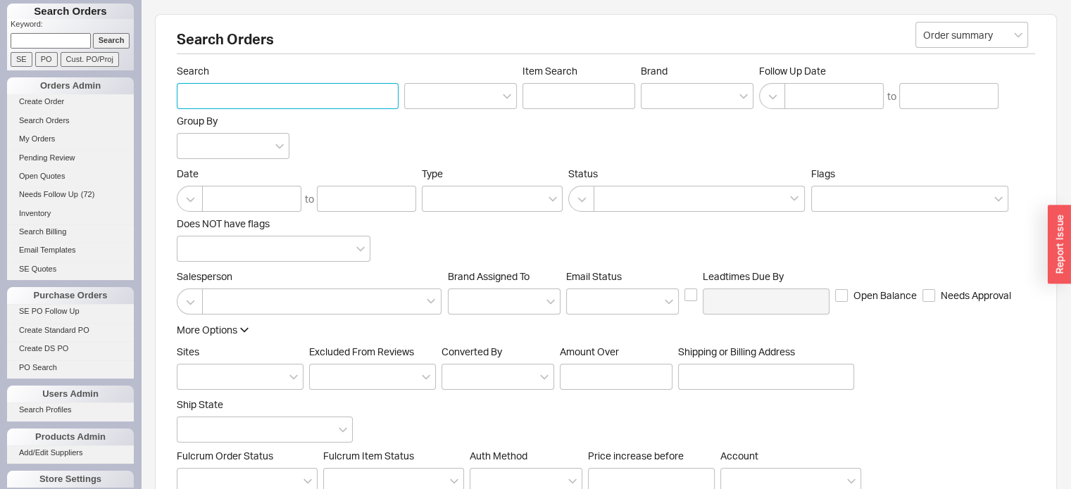
click at [225, 90] on input "Search" at bounding box center [288, 96] width 222 height 26
paste input "[EMAIL_ADDRESS][DOMAIN_NAME]"
type input "[EMAIL_ADDRESS][DOMAIN_NAME]"
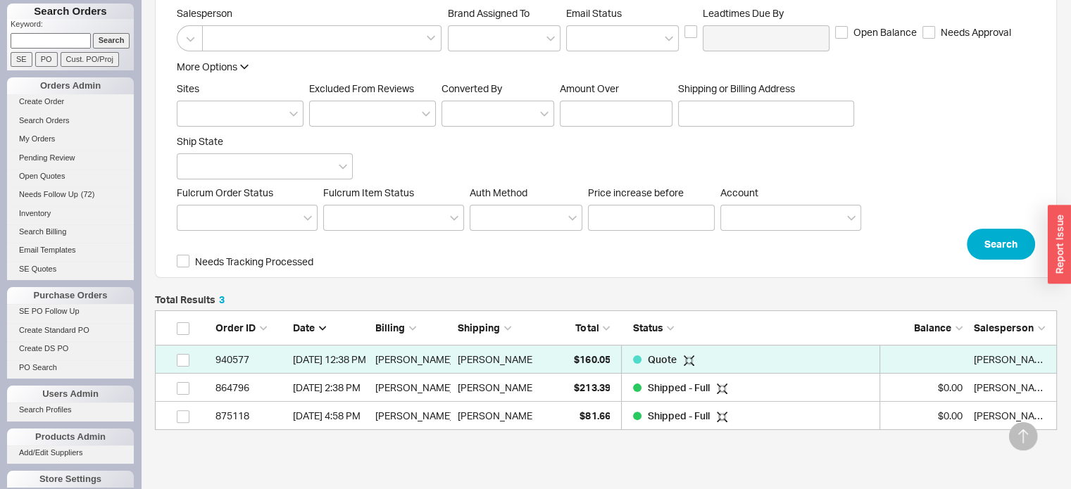
scroll to position [355, 0]
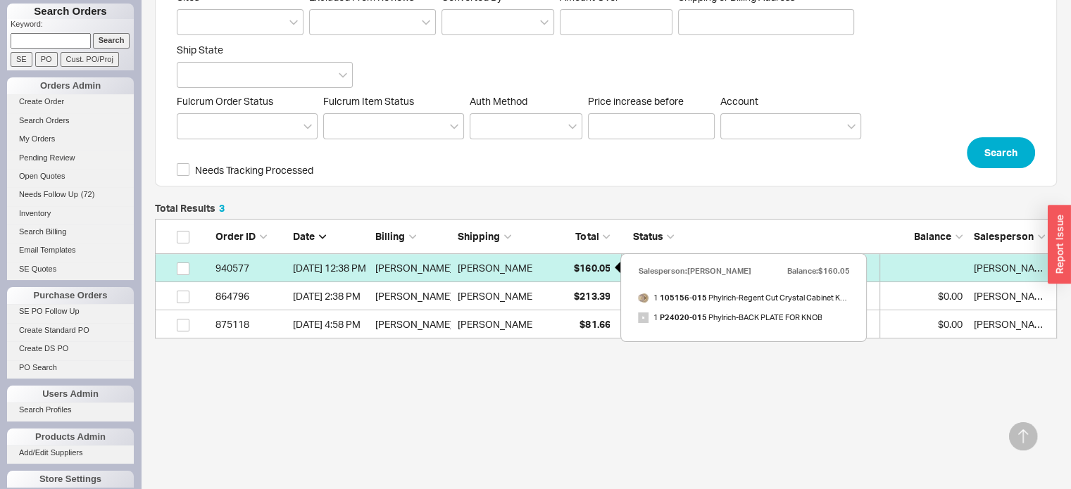
click at [600, 264] on span "$160.05" at bounding box center [592, 268] width 36 height 12
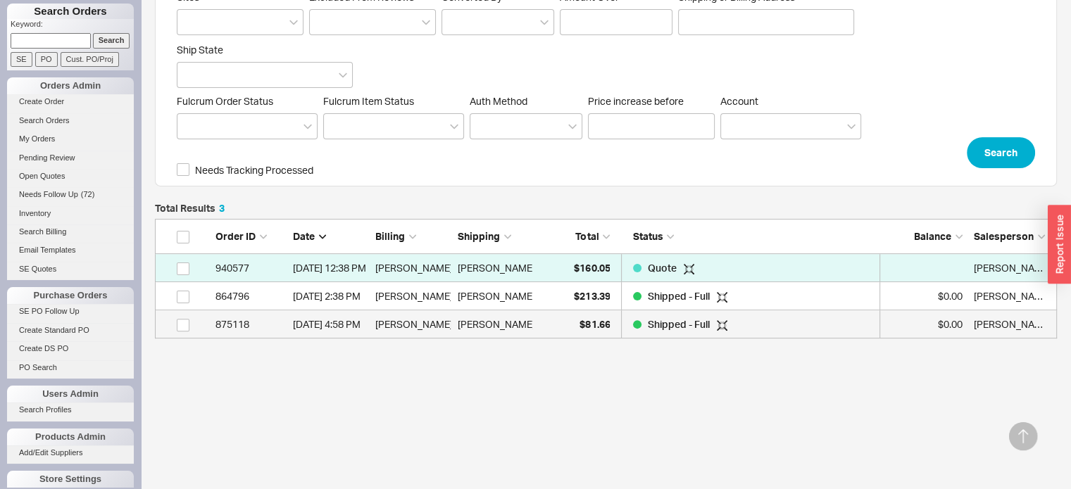
click at [242, 324] on div "875118" at bounding box center [250, 325] width 70 height 28
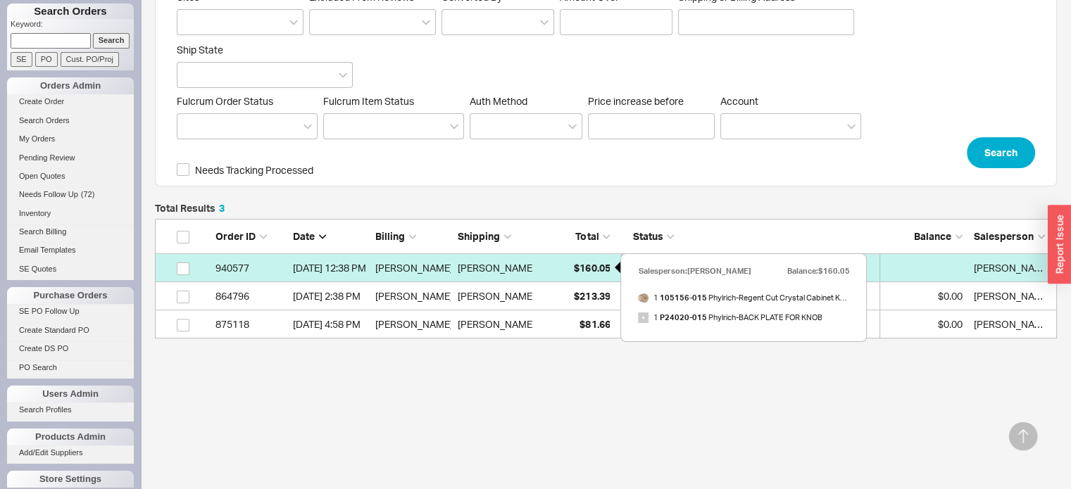
click at [589, 268] on span "$160.05" at bounding box center [592, 268] width 36 height 12
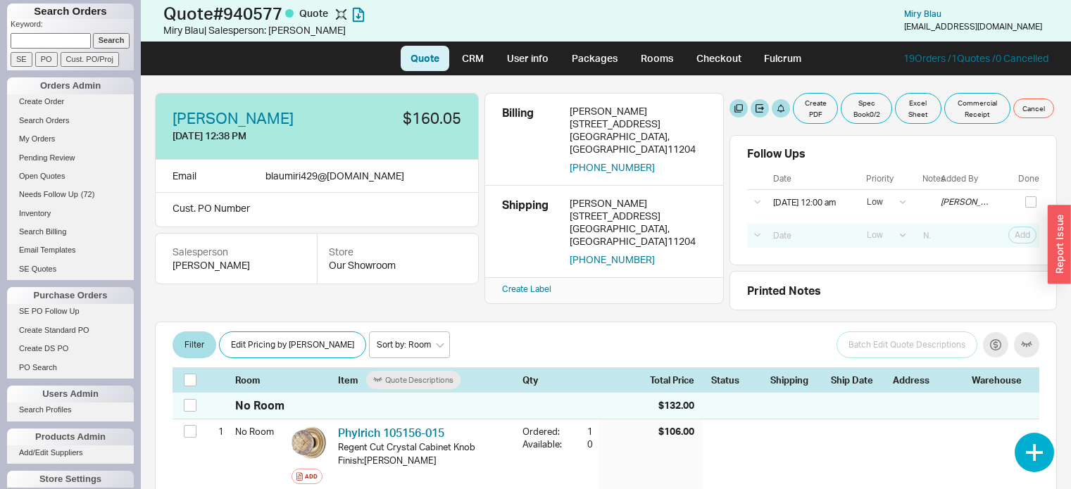
select select "LOW"
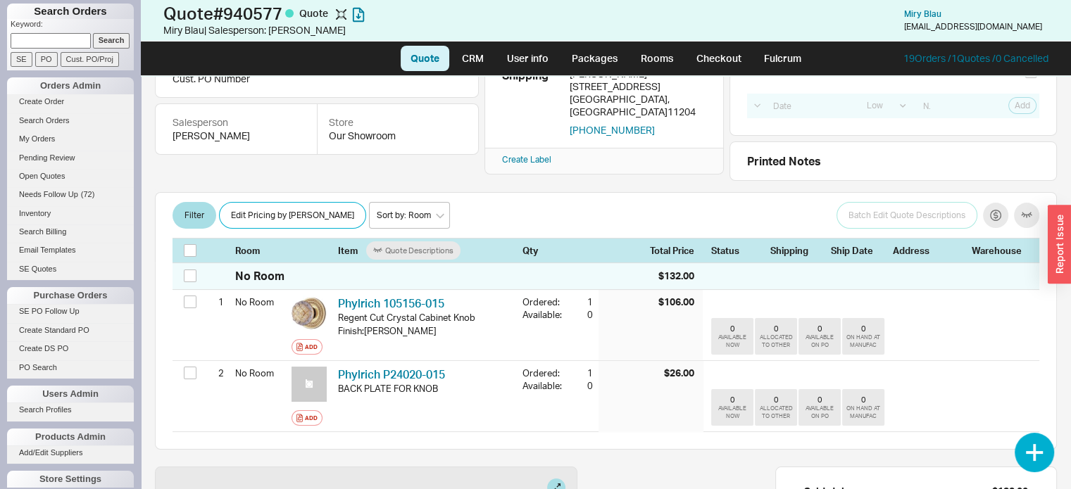
scroll to position [141, 0]
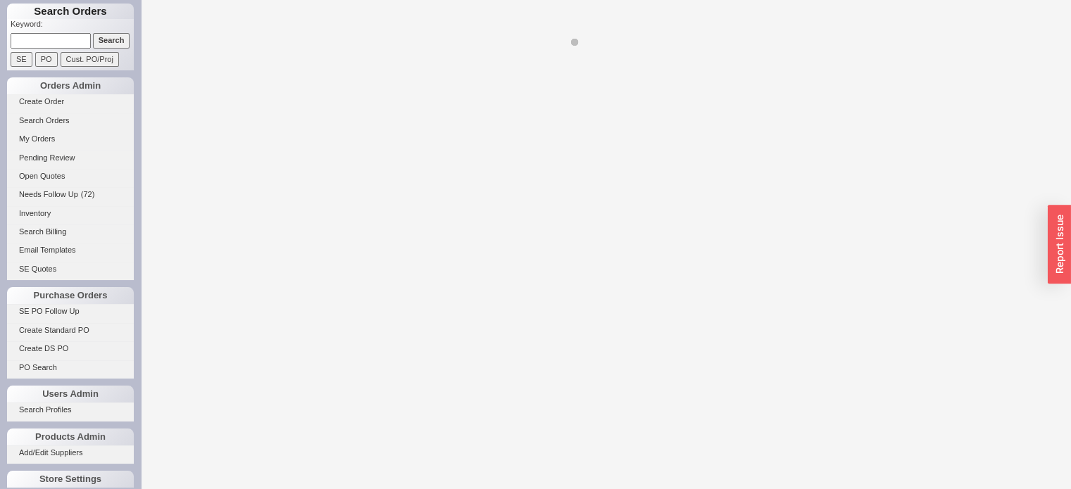
select select "LOW"
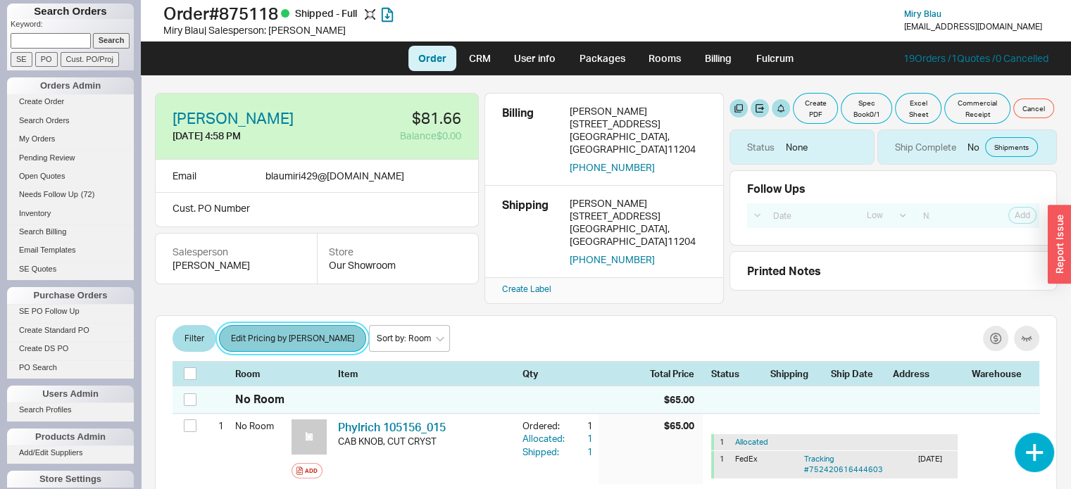
click at [275, 325] on button "Edit Pricing by [PERSON_NAME]" at bounding box center [292, 338] width 147 height 27
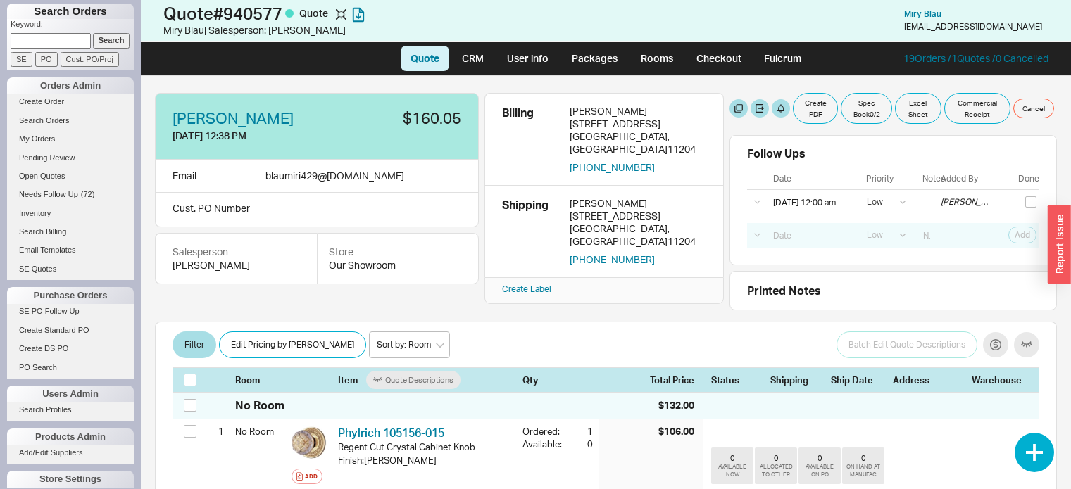
select select "LOW"
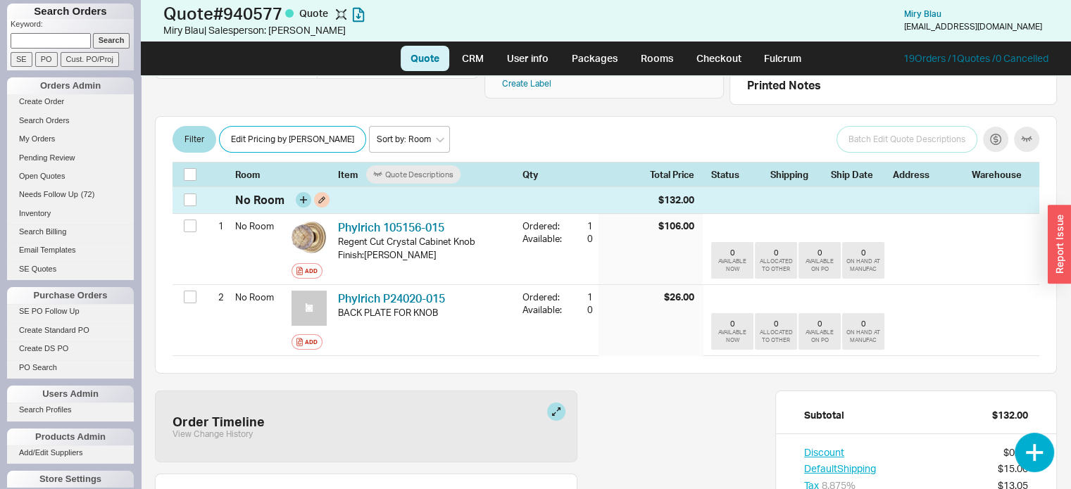
scroll to position [70, 0]
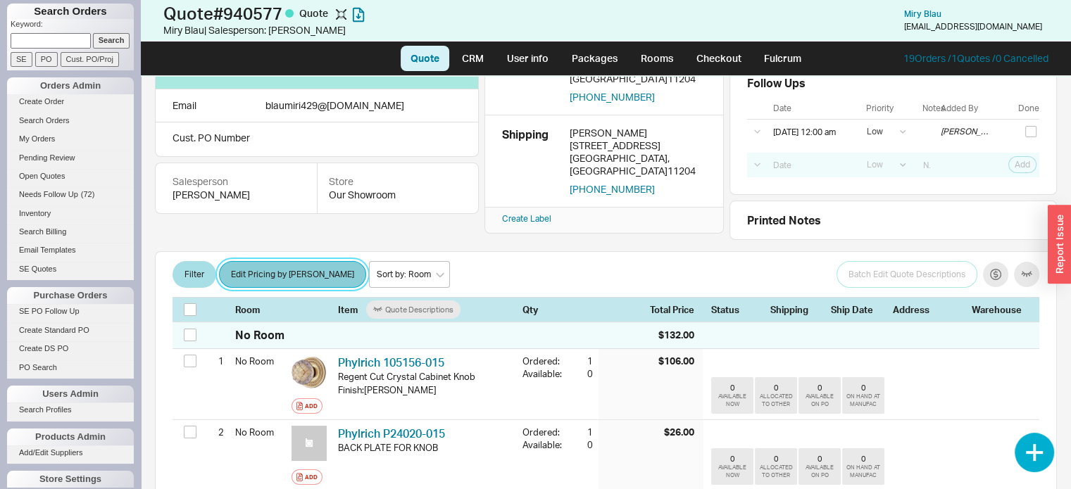
click at [287, 272] on button "Edit Pricing by [PERSON_NAME]" at bounding box center [292, 274] width 147 height 27
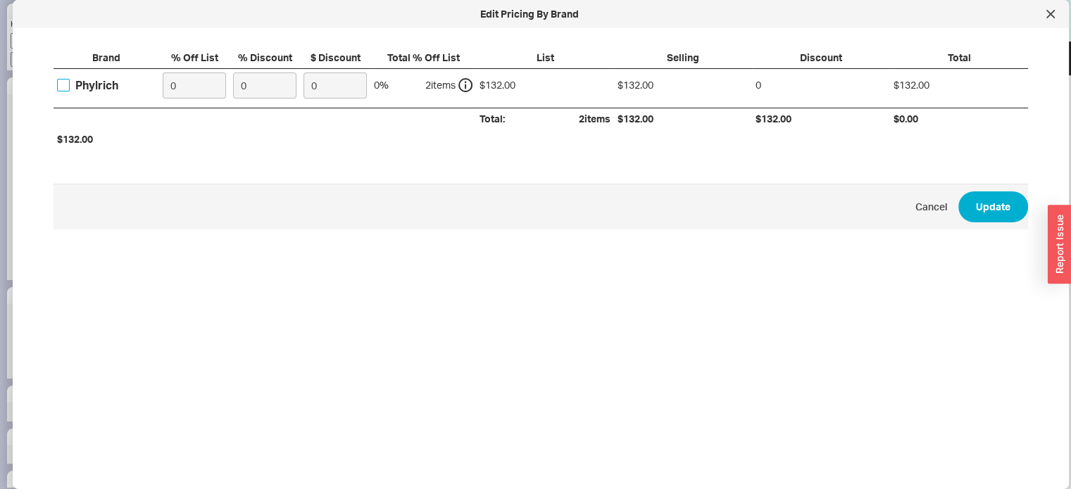
drag, startPoint x: 61, startPoint y: 84, endPoint x: 176, endPoint y: 75, distance: 115.1
click at [62, 84] on input "Phylrich" at bounding box center [63, 85] width 13 height 13
checkbox input "true"
click at [185, 84] on input "0" at bounding box center [194, 86] width 63 height 26
type input "30"
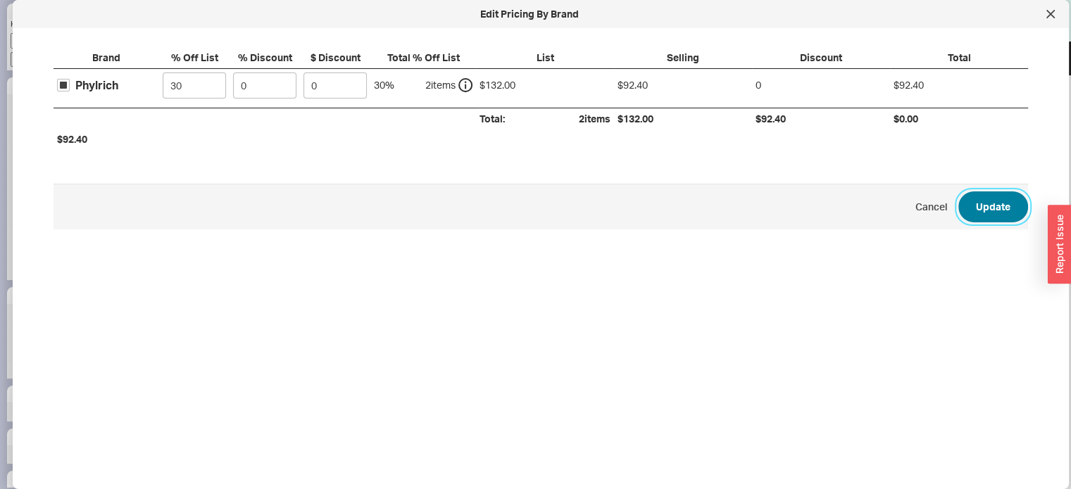
click at [982, 199] on button "Update" at bounding box center [993, 207] width 70 height 31
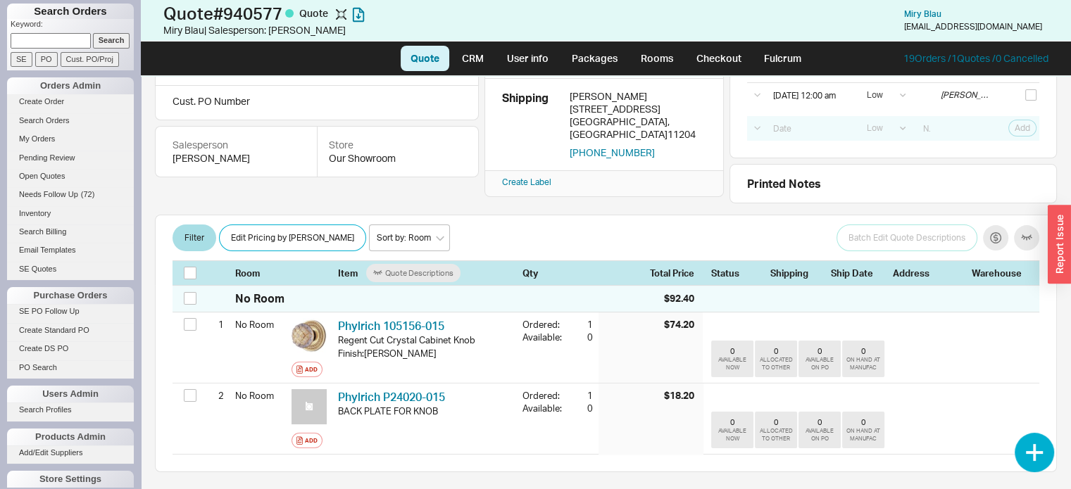
scroll to position [0, 0]
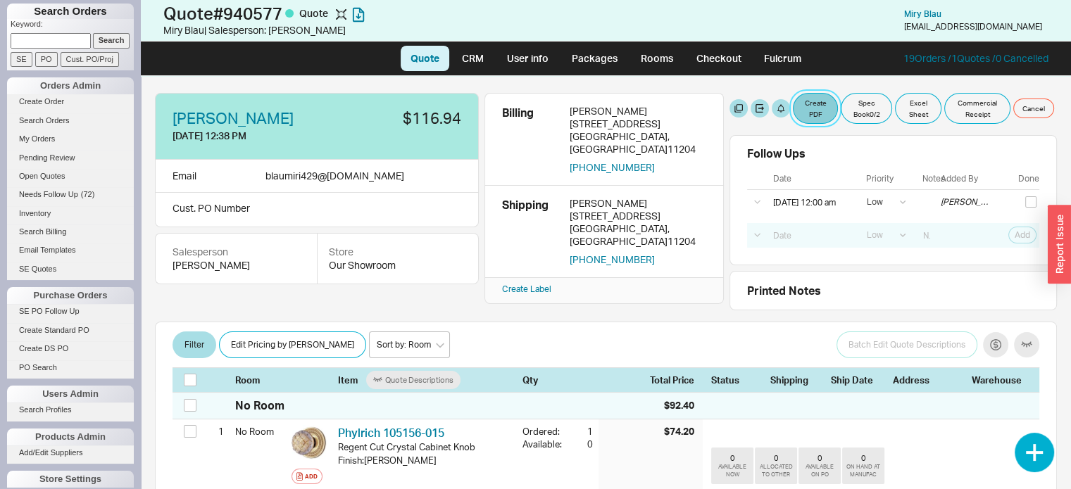
click at [815, 101] on button "Create PDF" at bounding box center [815, 108] width 45 height 31
select select "71997456"
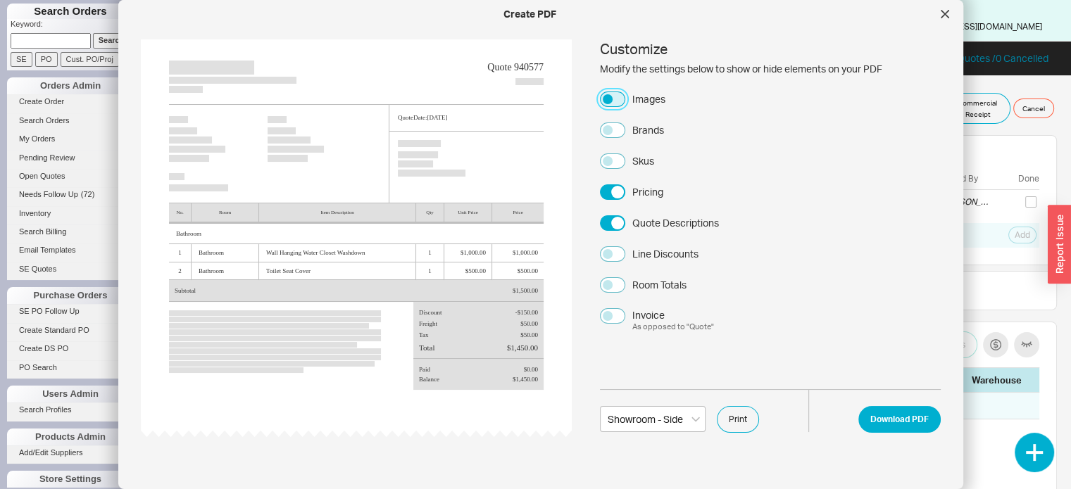
click at [614, 95] on button "Images" at bounding box center [612, 99] width 25 height 15
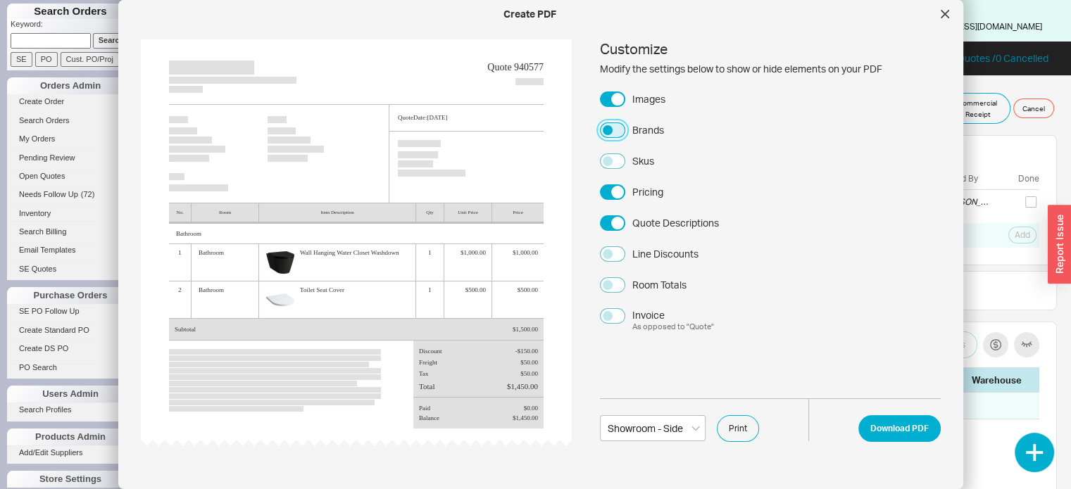
click at [608, 129] on button "Brands" at bounding box center [612, 130] width 25 height 15
click at [889, 429] on button "Download PDF" at bounding box center [899, 428] width 82 height 27
